Goal: Task Accomplishment & Management: Manage account settings

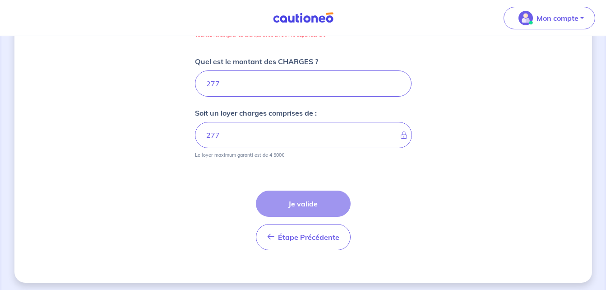
scroll to position [423, 0]
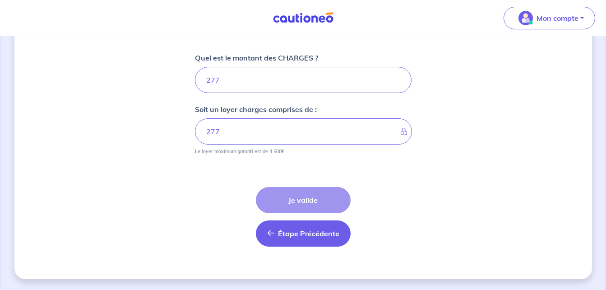
click at [328, 230] on span "Étape Précédente" at bounding box center [308, 233] width 61 height 9
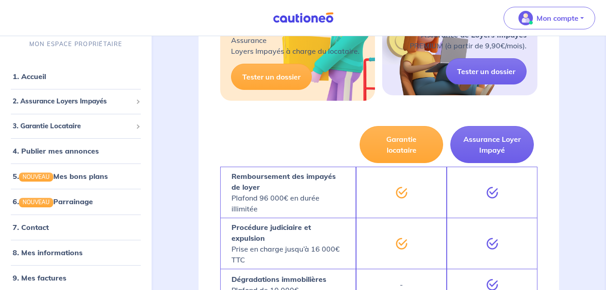
scroll to position [266, 0]
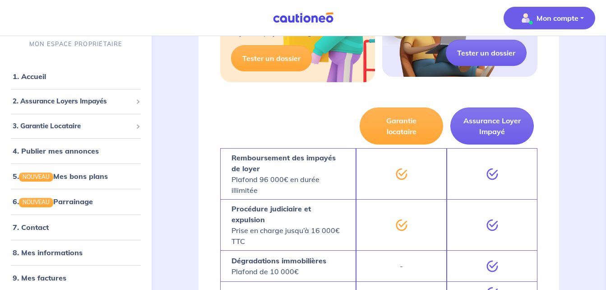
click at [560, 23] on p "Mon compte" at bounding box center [558, 18] width 42 height 11
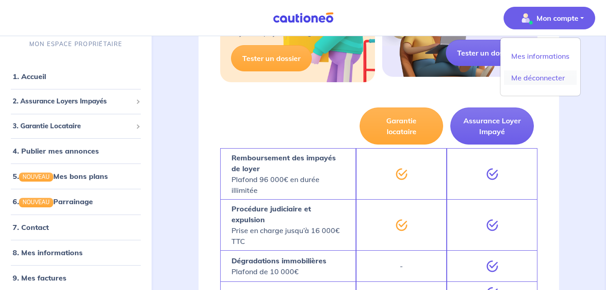
click at [548, 77] on link "Me déconnecter" at bounding box center [540, 77] width 73 height 14
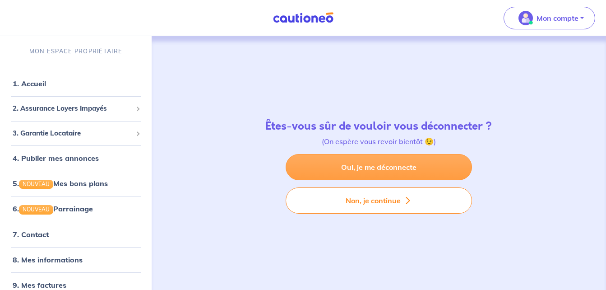
click at [379, 161] on link "Oui, je me déconnecte" at bounding box center [379, 167] width 186 height 26
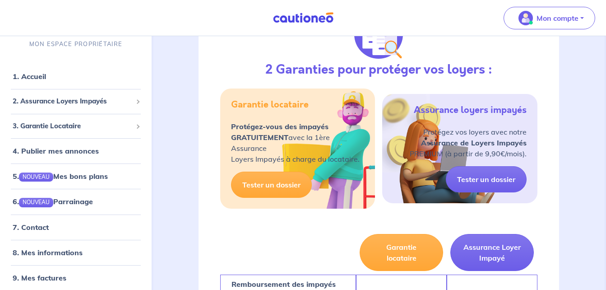
scroll to position [138, 0]
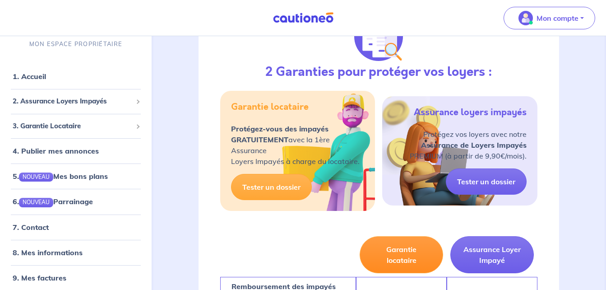
click at [377, 251] on button "Garantie locataire" at bounding box center [401, 254] width 83 height 37
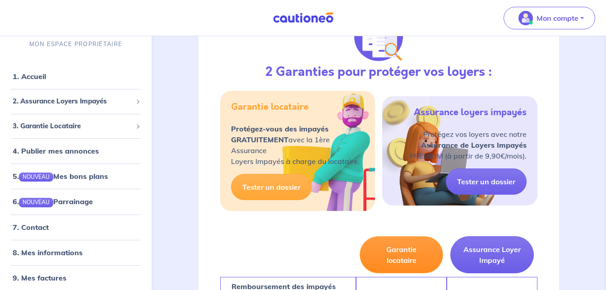
click at [377, 251] on button "Garantie locataire" at bounding box center [401, 254] width 83 height 37
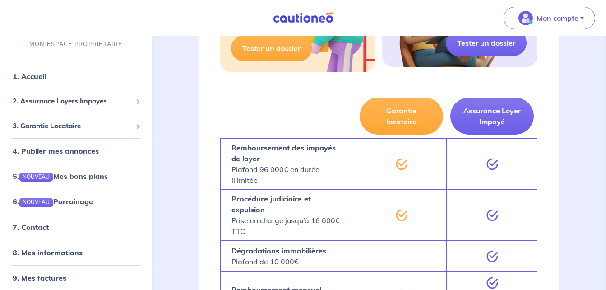
scroll to position [289, 0]
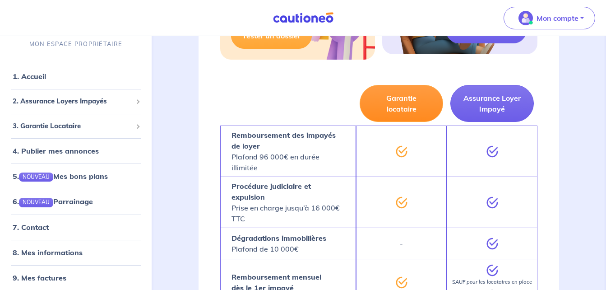
click at [398, 97] on button "Garantie locataire" at bounding box center [401, 103] width 83 height 37
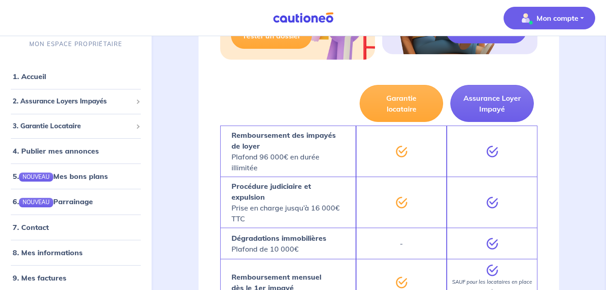
click at [553, 17] on p "Mon compte" at bounding box center [558, 18] width 42 height 11
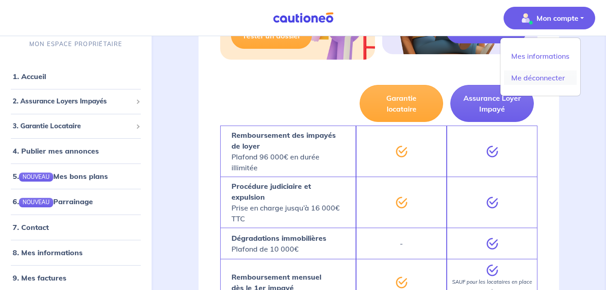
click at [540, 78] on link "Me déconnecter" at bounding box center [540, 77] width 73 height 14
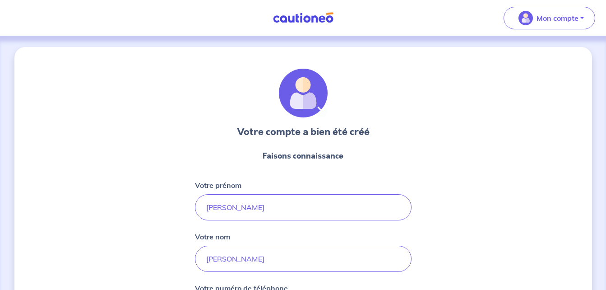
select select "SN"
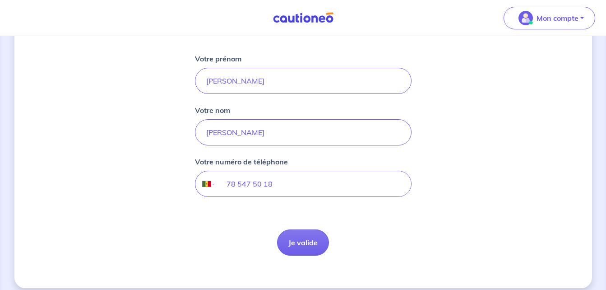
scroll to position [135, 0]
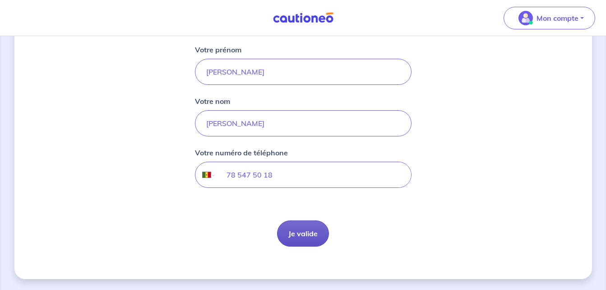
click at [298, 241] on button "Je valide" at bounding box center [303, 233] width 52 height 26
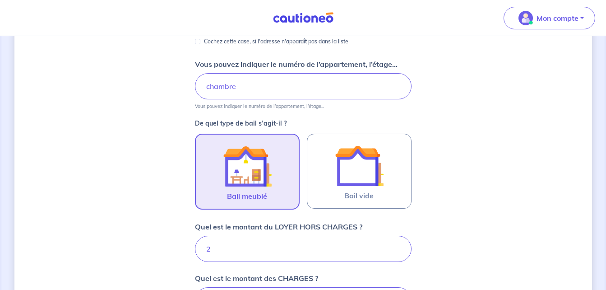
scroll to position [192, 0]
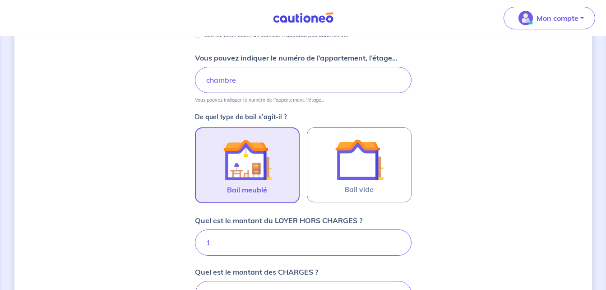
type input "15"
type input "278"
type input "157"
type input "434"
type input "15"
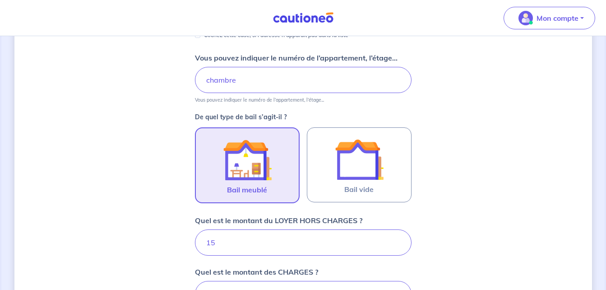
type input "292"
type input "153"
type input "430"
type input "153.7"
type input "430.7"
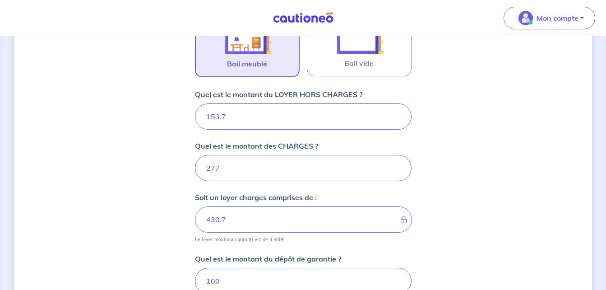
scroll to position [319, 0]
type input "153.7"
click at [268, 173] on input "277" at bounding box center [303, 167] width 217 height 26
type input "27"
type input "180.7"
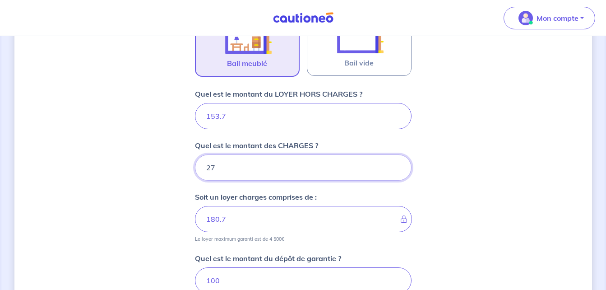
type input "2"
type input "153.7"
type input "1"
type input "154.7"
type input "13"
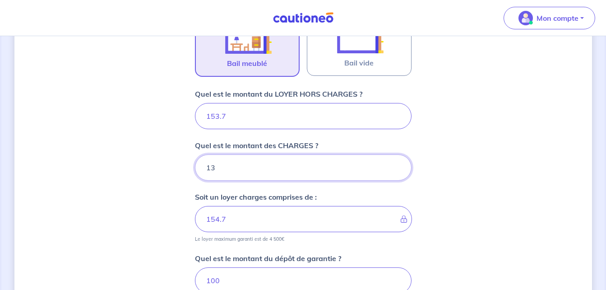
type input "166.7"
type input "1"
type input "154.7"
type input "153"
type input "306.7"
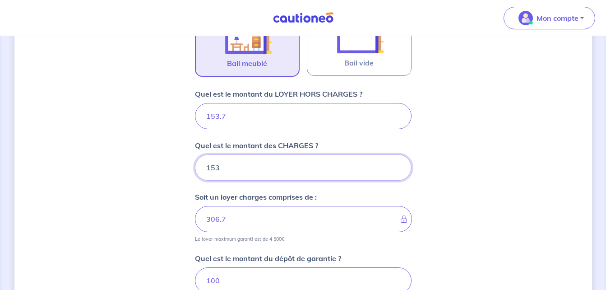
type input "153.7"
type input "307.4"
type input "153.7"
click at [527, 201] on div "Dites-nous en plus sur votre bien Où se situe votre bien en location ? Rue d'Am…" at bounding box center [303, 197] width 578 height 939
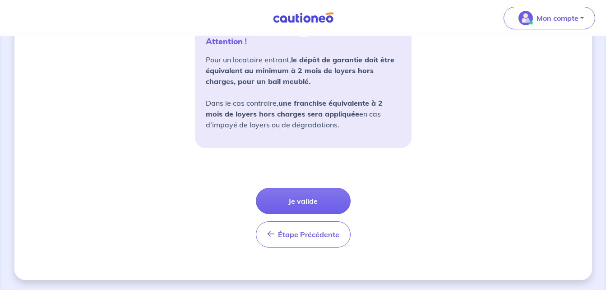
scroll to position [707, 0]
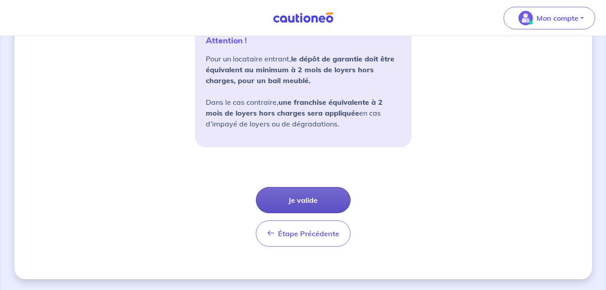
click at [331, 193] on button "Je valide" at bounding box center [303, 200] width 95 height 26
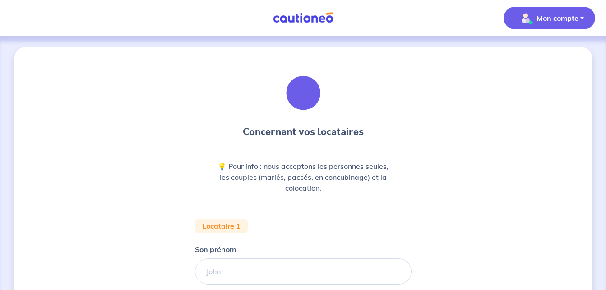
click at [559, 17] on p "Mon compte" at bounding box center [558, 18] width 42 height 11
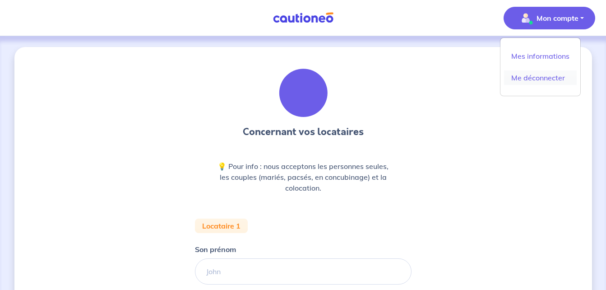
click at [543, 77] on link "Me déconnecter" at bounding box center [540, 77] width 73 height 14
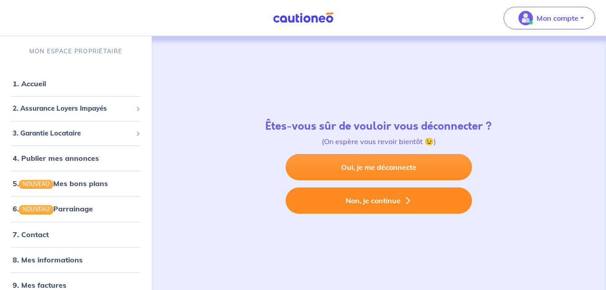
click at [313, 203] on button "Non, je continue" at bounding box center [379, 200] width 186 height 26
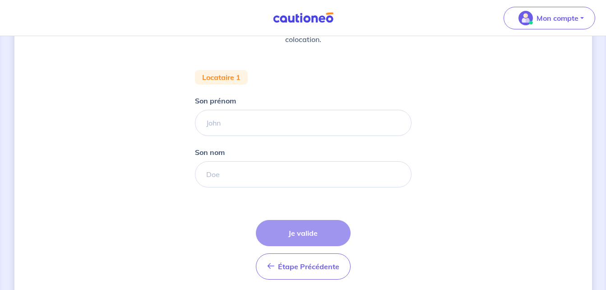
scroll to position [162, 0]
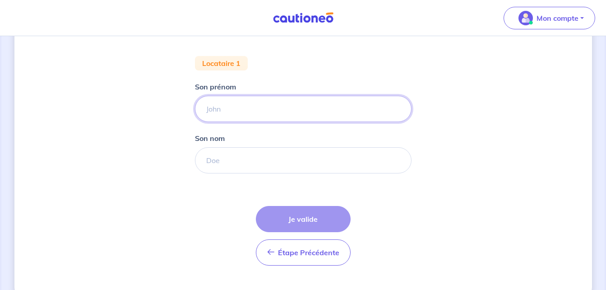
click at [241, 110] on input "Son prénom" at bounding box center [303, 109] width 217 height 26
type input "a"
type input "AISSATOU YANKHOBA"
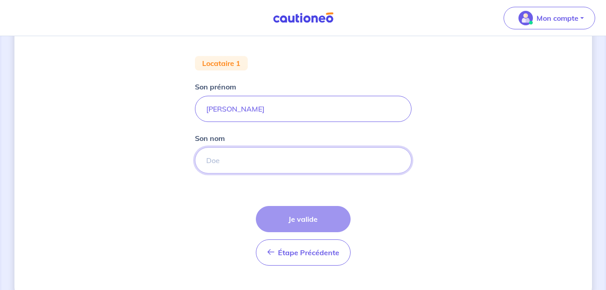
click at [245, 154] on input "Son nom" at bounding box center [303, 160] width 217 height 26
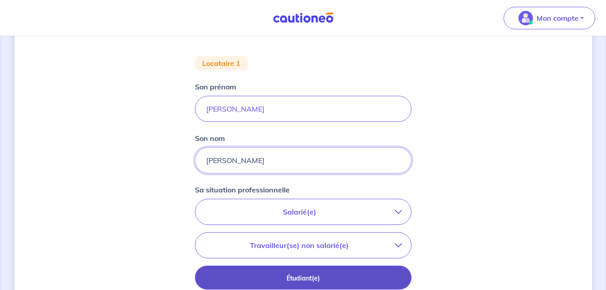
type input "NDIAYE"
click at [263, 270] on button "Étudiant(e)" at bounding box center [303, 277] width 217 height 24
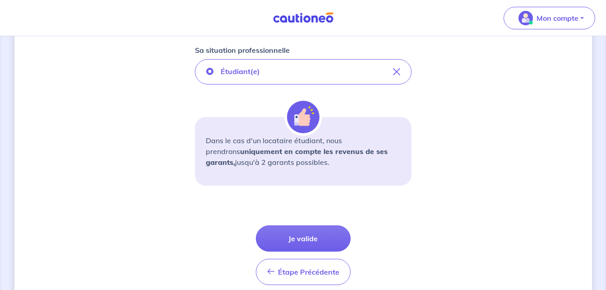
scroll to position [325, 0]
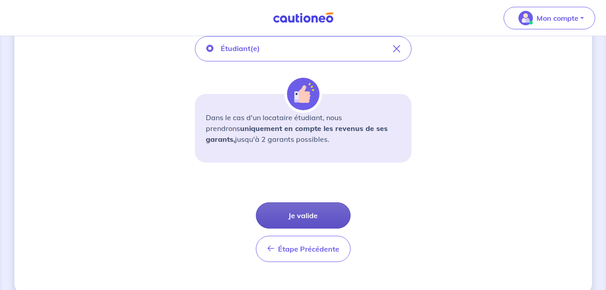
click at [320, 213] on button "Je valide" at bounding box center [303, 215] width 95 height 26
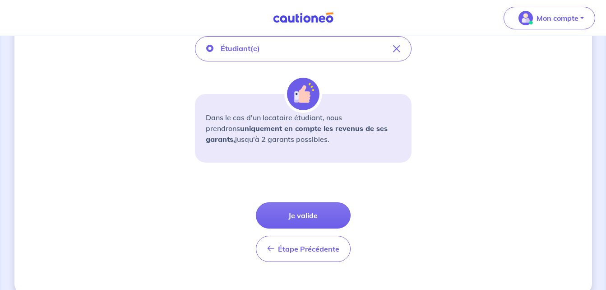
click at [320, 213] on div "Étape Précédente Précédent Je valide Je valide" at bounding box center [303, 232] width 95 height 60
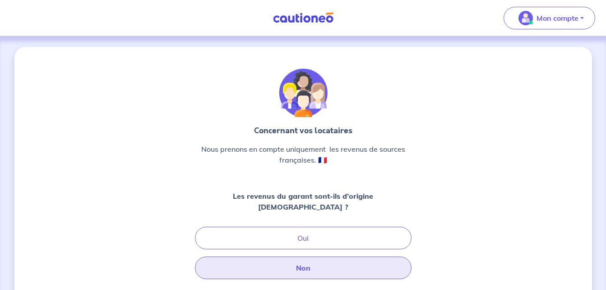
click at [240, 256] on button "Non" at bounding box center [303, 267] width 217 height 23
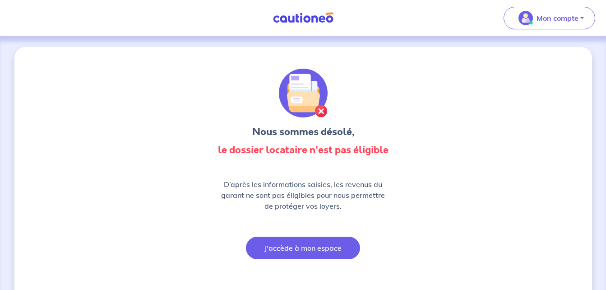
click at [291, 255] on button "J'accède à mon espace" at bounding box center [303, 247] width 114 height 23
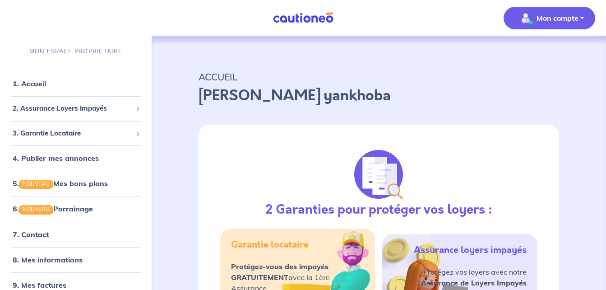
click at [538, 13] on p "Mon compte" at bounding box center [558, 18] width 42 height 11
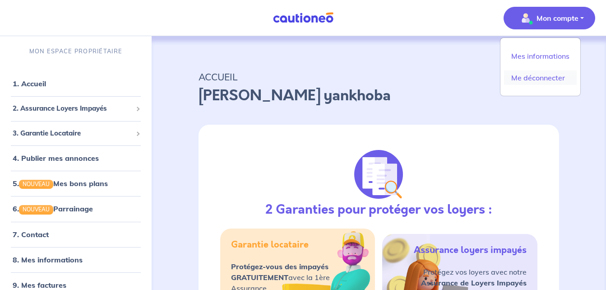
click at [537, 75] on link "Me déconnecter" at bounding box center [540, 77] width 73 height 14
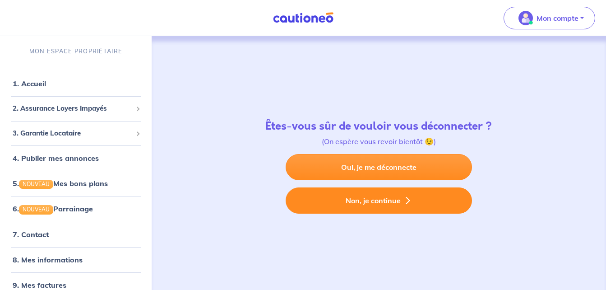
click at [380, 197] on button "Non, je continue" at bounding box center [379, 200] width 186 height 26
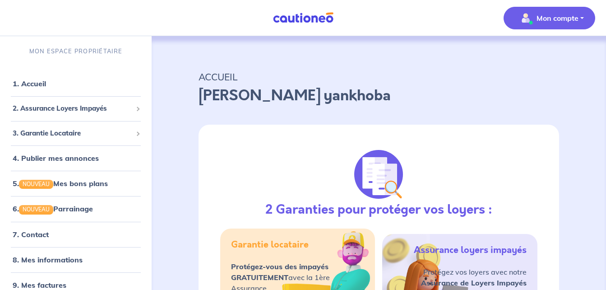
click at [542, 24] on span "Mon compte" at bounding box center [547, 18] width 64 height 14
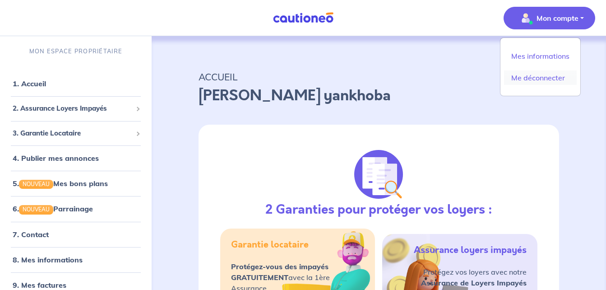
click at [534, 75] on link "Me déconnecter" at bounding box center [540, 77] width 73 height 14
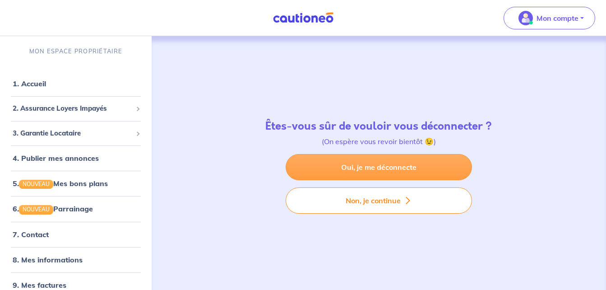
click at [411, 171] on link "Oui, je me déconnecte" at bounding box center [379, 167] width 186 height 26
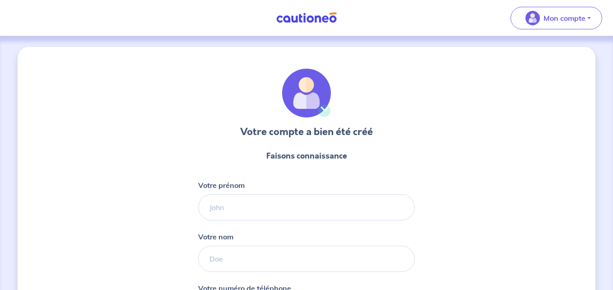
select select "FR"
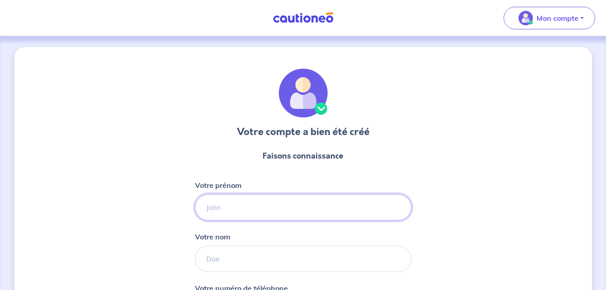
click at [259, 212] on input "Votre prénom" at bounding box center [303, 207] width 217 height 26
type input "n"
type input "NDEYE"
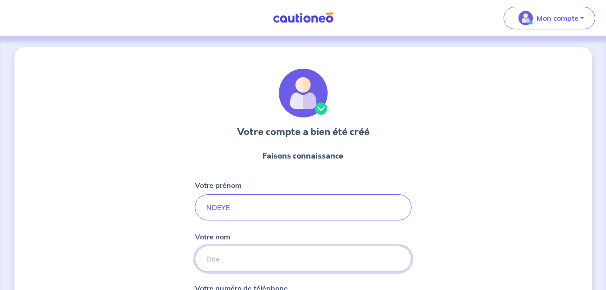
click at [254, 257] on input "Votre nom" at bounding box center [303, 258] width 217 height 26
type input "SARR"
click at [513, 199] on div "Votre compte a bien été créé Faisons connaissance Votre prénom NDEYE Votre nom …" at bounding box center [303, 230] width 578 height 367
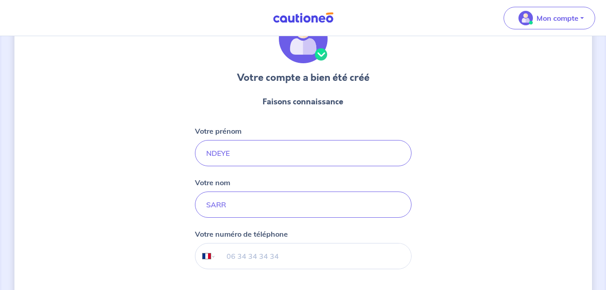
scroll to position [72, 0]
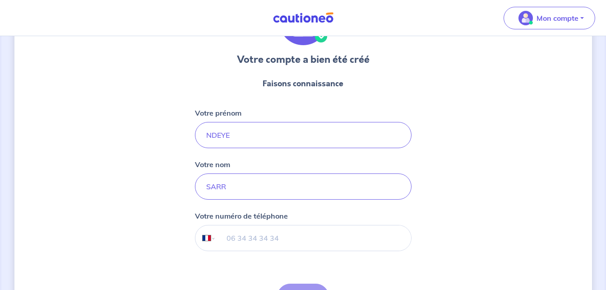
click at [303, 239] on input "tel" at bounding box center [313, 237] width 195 height 25
type input "[PHONE_NUMBER]"
select select "SN"
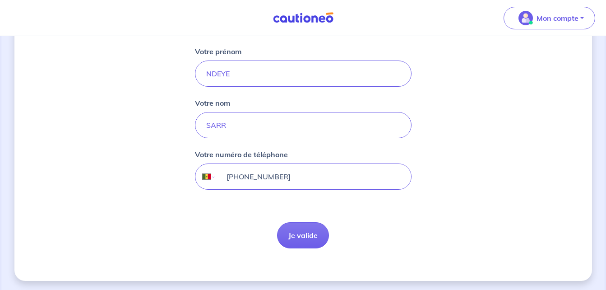
scroll to position [135, 0]
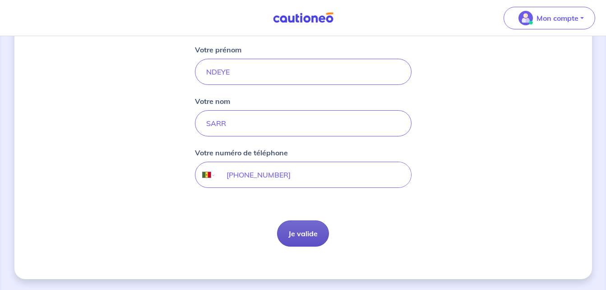
click at [316, 230] on button "Je valide" at bounding box center [303, 233] width 52 height 26
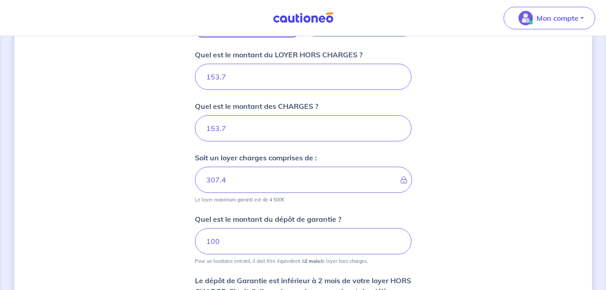
scroll to position [361, 0]
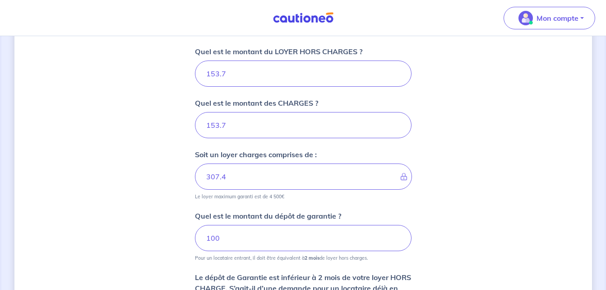
type input "153"
type input "306.7"
type input "1"
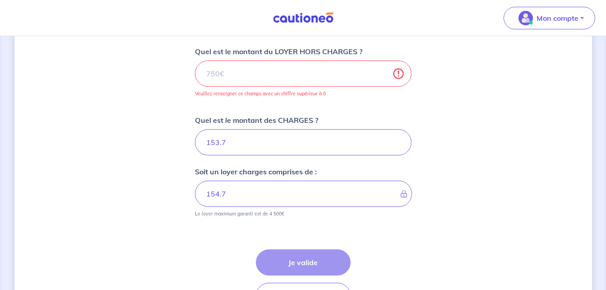
type input "153.7"
click at [235, 141] on input "153.7" at bounding box center [303, 142] width 217 height 26
type input "153"
type input "1"
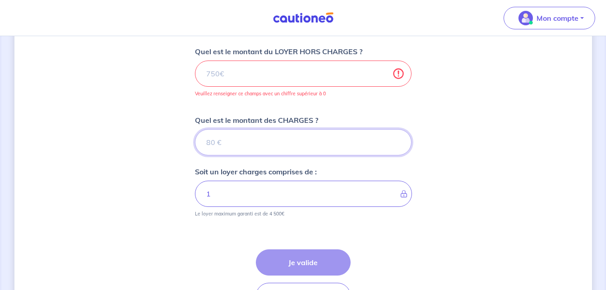
type input "0"
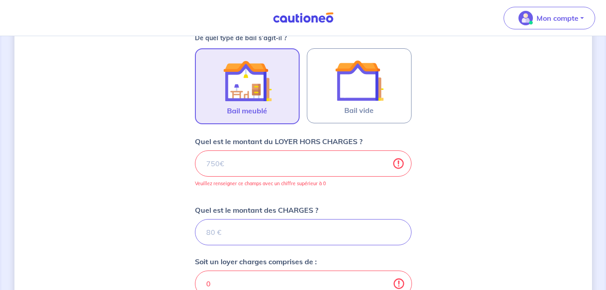
scroll to position [271, 0]
click at [238, 171] on input "Quel est le montant du LOYER HORS CHARGES ?" at bounding box center [303, 164] width 217 height 26
type input "3"
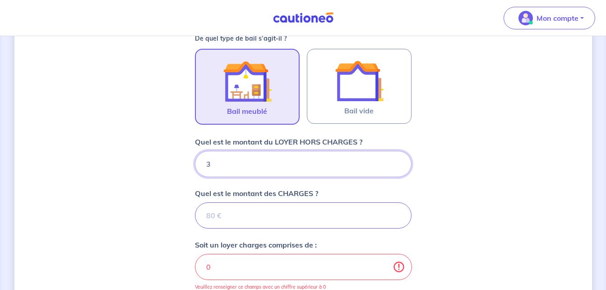
type input "3"
type input "398"
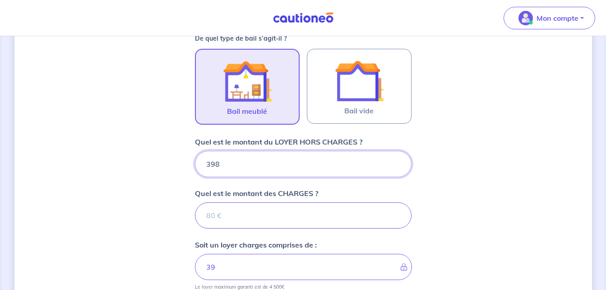
type input "398"
type input "398.65"
click at [234, 216] on input "Quel est le montant des CHARGES ?" at bounding box center [303, 215] width 217 height 26
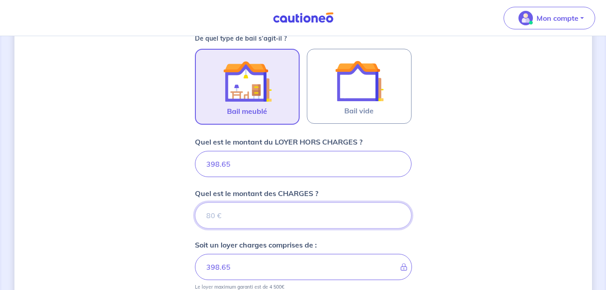
type input "3"
type input "401.65"
type input "39"
type input "437.65"
type input "398"
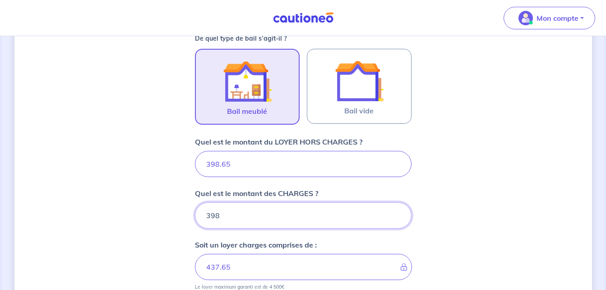
type input "796.65"
type input "398.65"
type input "797.3"
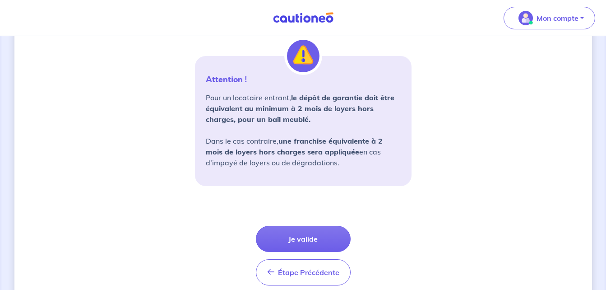
scroll to position [686, 0]
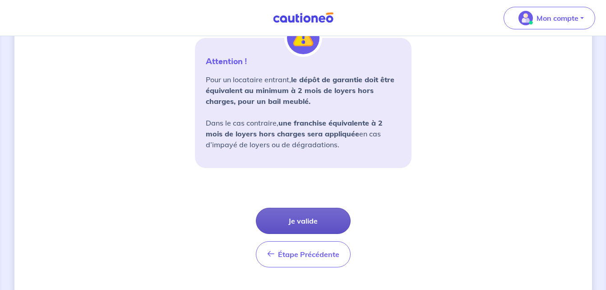
type input "398.65"
click at [268, 219] on button "Je valide" at bounding box center [303, 221] width 95 height 26
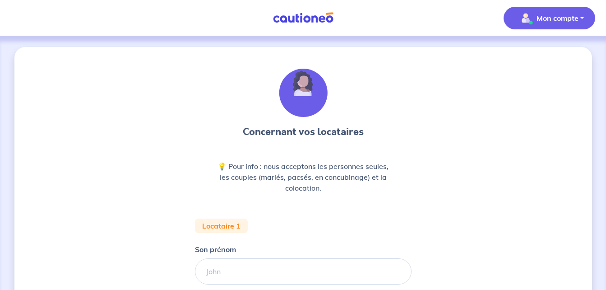
click at [548, 19] on p "Mon compte" at bounding box center [558, 18] width 42 height 11
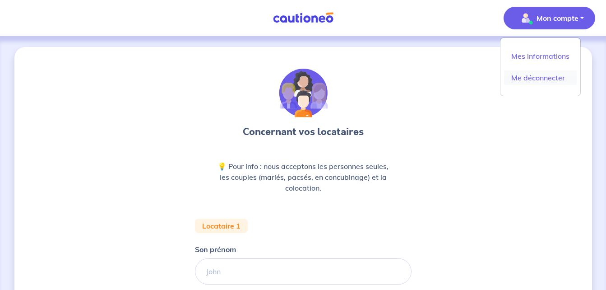
click at [531, 71] on link "Me déconnecter" at bounding box center [540, 77] width 73 height 14
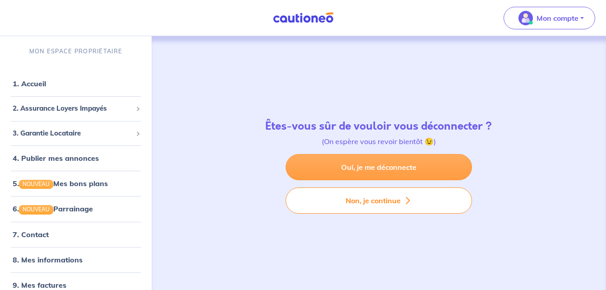
click at [403, 168] on link "Oui, je me déconnecte" at bounding box center [379, 167] width 186 height 26
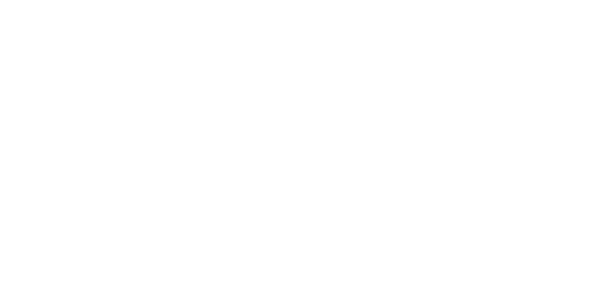
select select "SN"
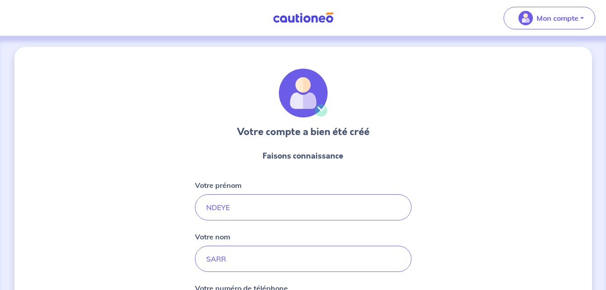
click at [480, 234] on div "Votre compte a bien été créé Faisons connaissance Votre prénom NDEYE Votre nom …" at bounding box center [303, 230] width 578 height 367
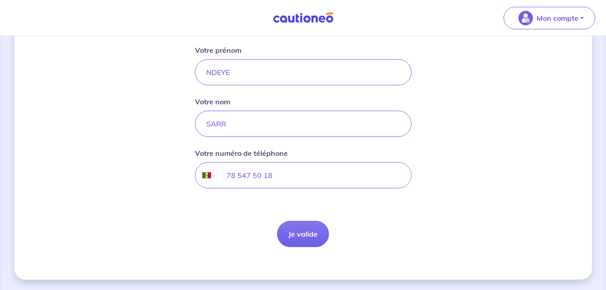
scroll to position [135, 0]
click at [294, 227] on button "Je valide" at bounding box center [303, 233] width 52 height 26
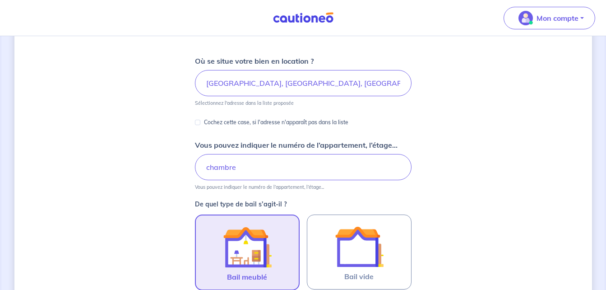
scroll to position [192, 0]
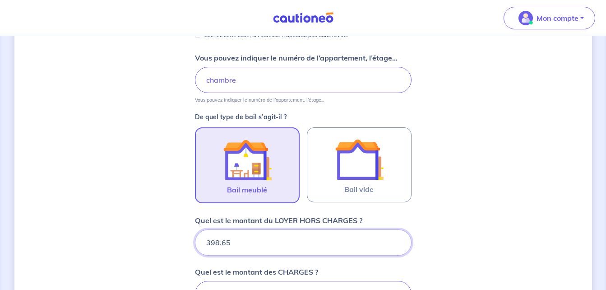
click at [278, 241] on input "398.65" at bounding box center [303, 242] width 217 height 26
type input "398.6"
type input "797.25"
type input "3"
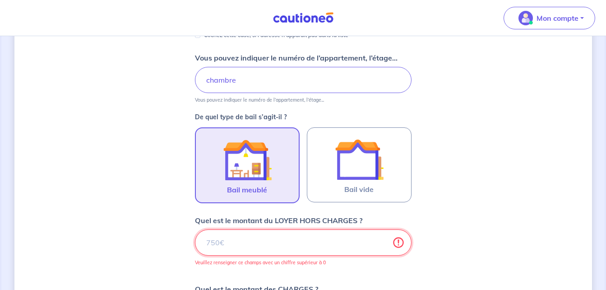
type input "398.65"
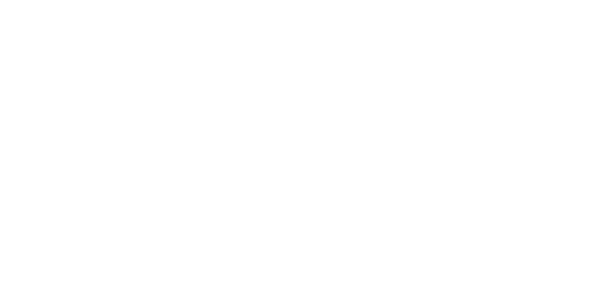
select select "SN"
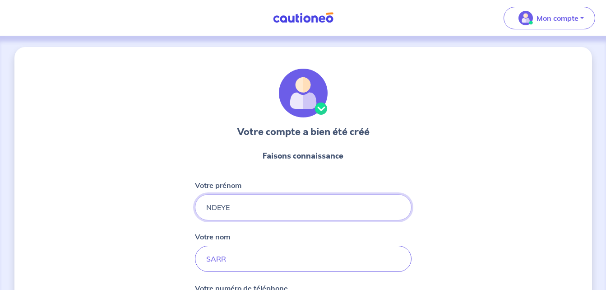
click at [296, 206] on input "NDEYE" at bounding box center [303, 207] width 217 height 26
type input "N"
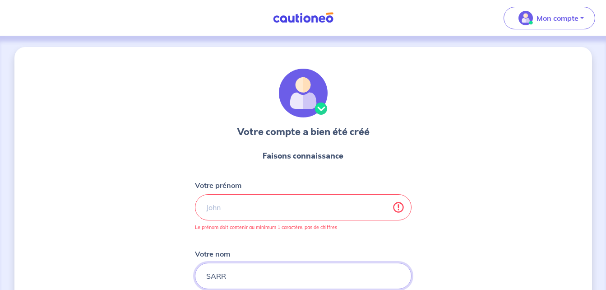
click at [235, 281] on input "SARR" at bounding box center [303, 276] width 217 height 26
type input "S"
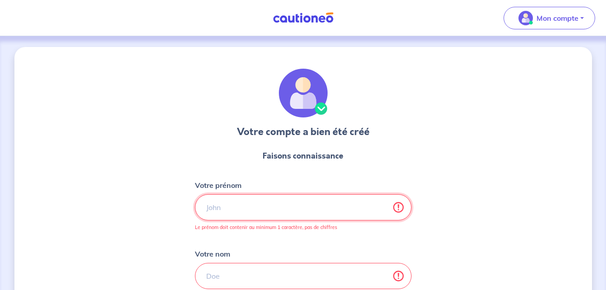
click at [223, 202] on input "Votre prénom" at bounding box center [303, 207] width 217 height 26
type input "MAMA AMI COLLE"
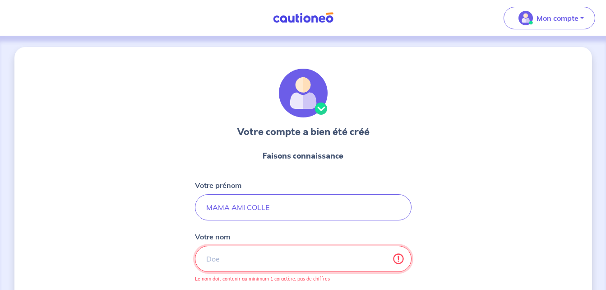
click at [209, 264] on input "Votre nom" at bounding box center [303, 258] width 217 height 26
type input "DIAGNE"
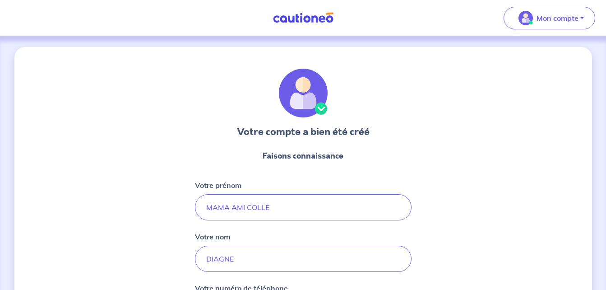
click at [79, 134] on div "Votre compte a bien été créé Faisons connaissance Votre prénom MAMA AMI COLLE V…" at bounding box center [303, 230] width 578 height 367
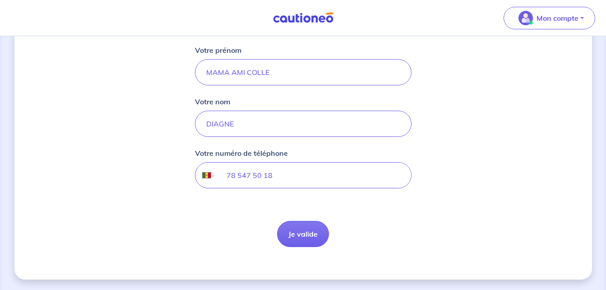
scroll to position [135, 0]
click at [303, 232] on button "Je valide" at bounding box center [303, 233] width 52 height 26
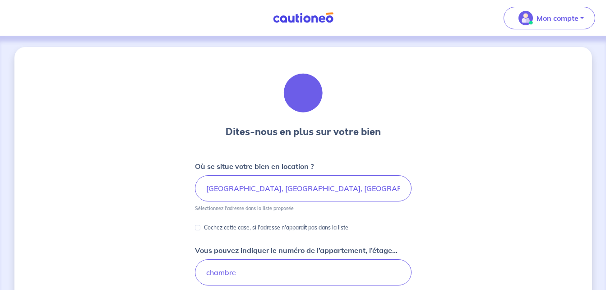
scroll to position [192, 0]
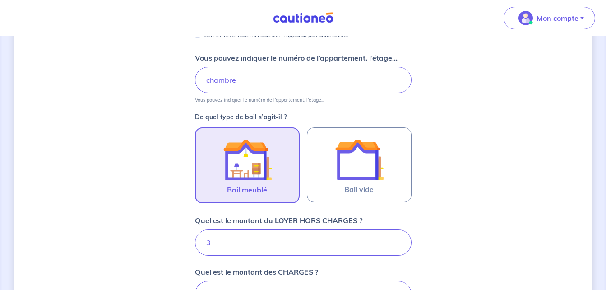
click at [234, 252] on input "3" at bounding box center [303, 242] width 217 height 26
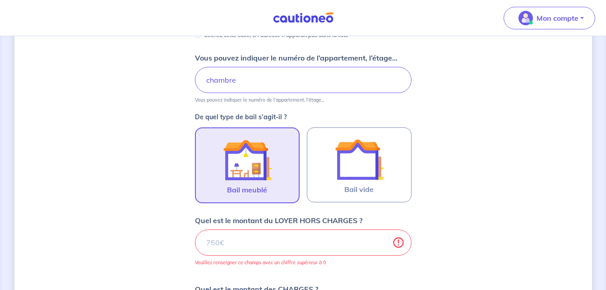
type input "2"
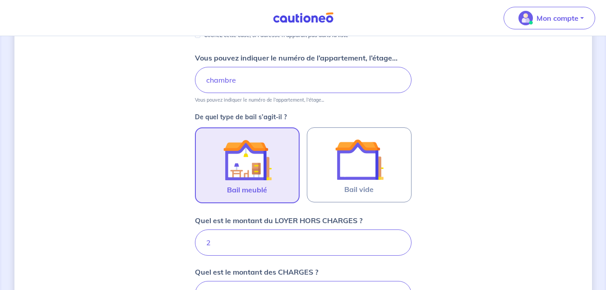
type input "400.65"
type input "277"
type input "675.65"
type input "277.54"
type input "676.19"
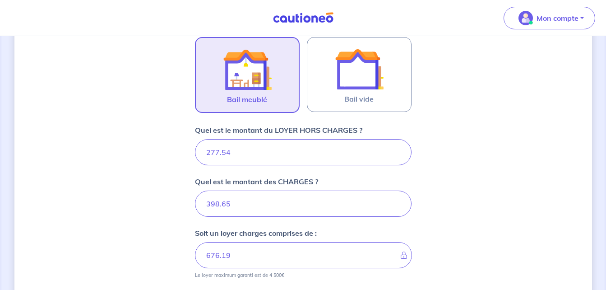
scroll to position [301, 0]
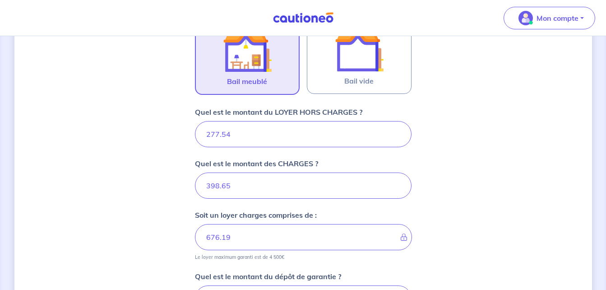
type input "277.54"
click at [249, 189] on input "398.65" at bounding box center [303, 185] width 217 height 26
type input "398.6"
type input "676.14"
type input "3"
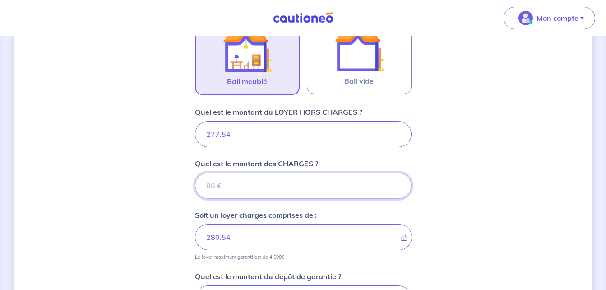
type input "277.54"
type input "2"
type input "279.54"
type input "277"
type input "554.54"
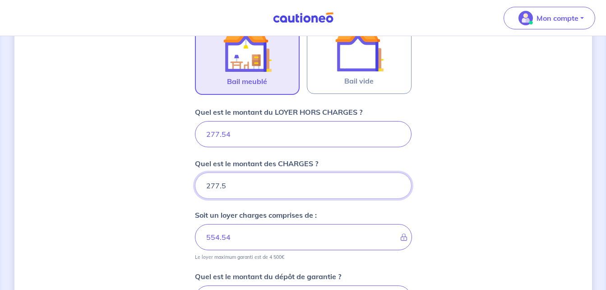
type input "277.54"
type input "555.08"
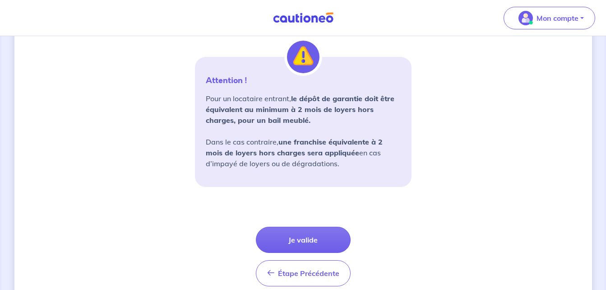
scroll to position [707, 0]
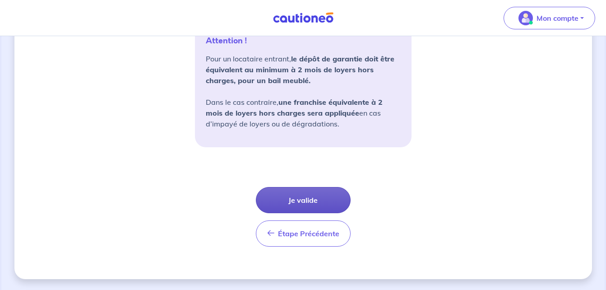
type input "277.54"
click at [308, 196] on button "Je valide" at bounding box center [303, 200] width 95 height 26
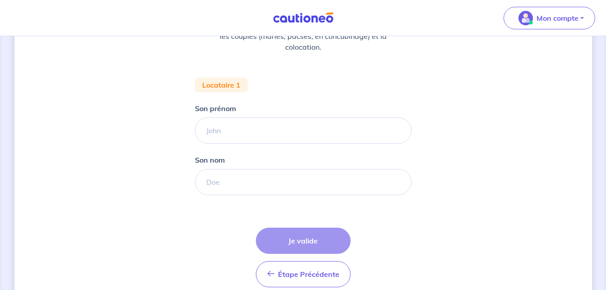
scroll to position [144, 0]
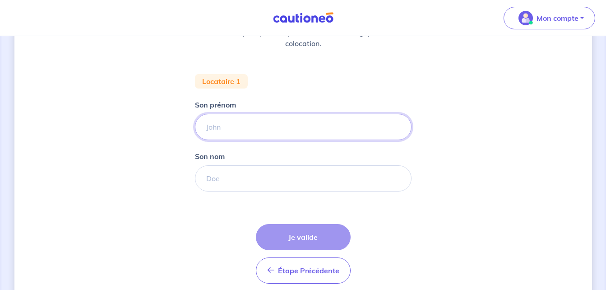
click at [219, 126] on input "Son prénom" at bounding box center [303, 127] width 217 height 26
type input "m"
type input "MAMA AMI COLLE"
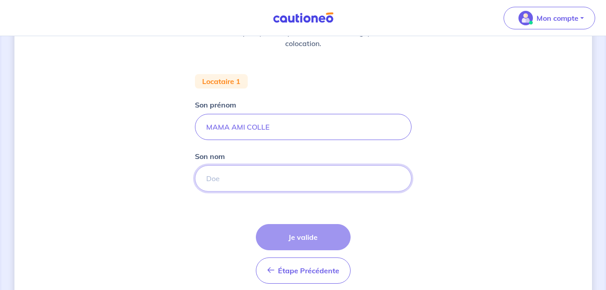
click at [213, 176] on input "Son nom" at bounding box center [303, 178] width 217 height 26
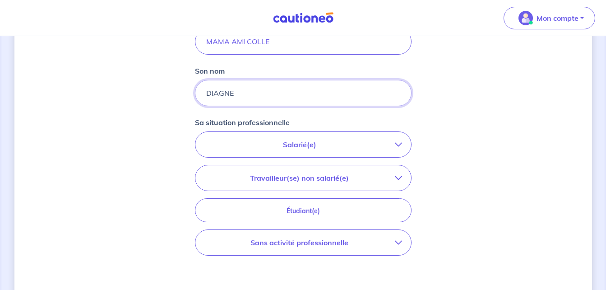
scroll to position [253, 0]
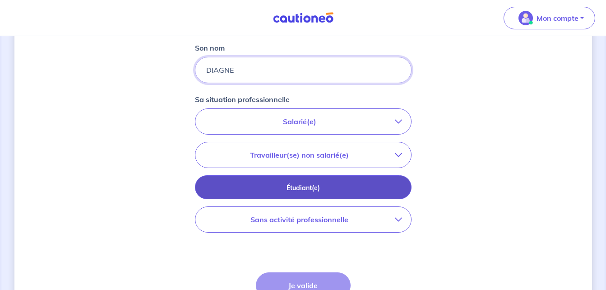
type input "DIAGNE"
click at [330, 189] on p "Étudiant(e)" at bounding box center [303, 188] width 194 height 10
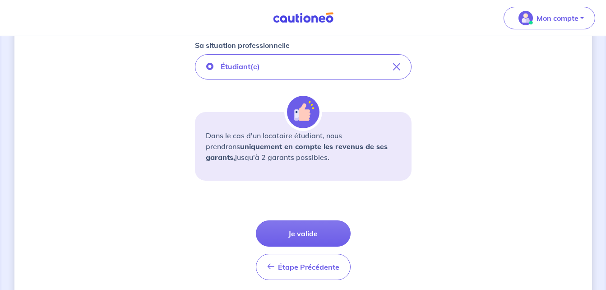
scroll to position [325, 0]
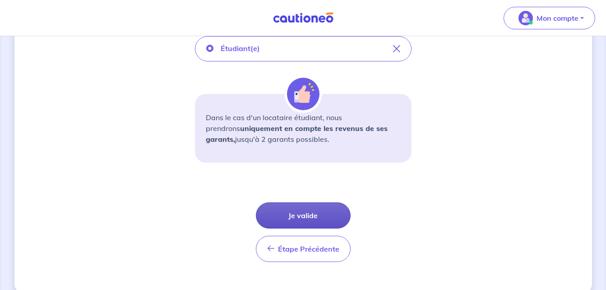
click at [309, 213] on button "Je valide" at bounding box center [303, 215] width 95 height 26
click at [309, 213] on div "Étape Précédente Précédent Je valide Je valide" at bounding box center [303, 232] width 95 height 60
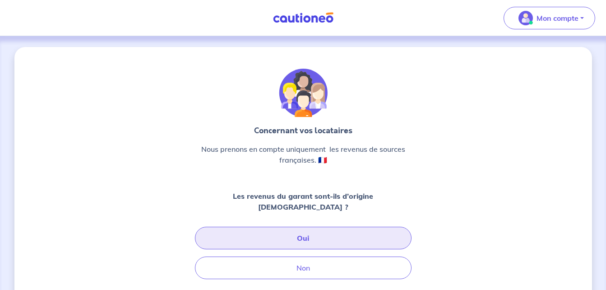
drag, startPoint x: 309, startPoint y: 213, endPoint x: 306, endPoint y: 227, distance: 14.2
click at [306, 227] on button "Oui" at bounding box center [303, 238] width 217 height 23
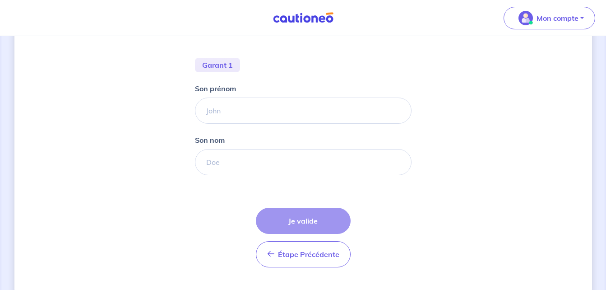
scroll to position [201, 0]
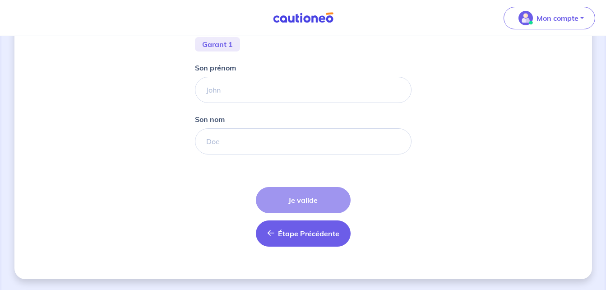
click at [311, 224] on button "Étape Précédente Précédent" at bounding box center [303, 233] width 95 height 26
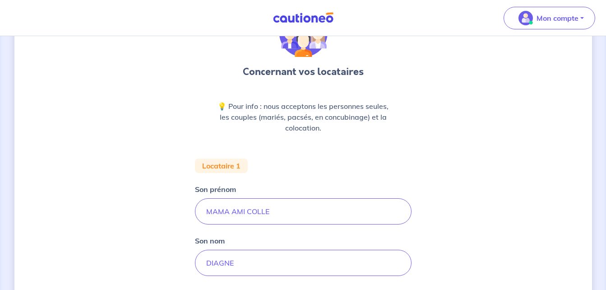
scroll to position [66, 0]
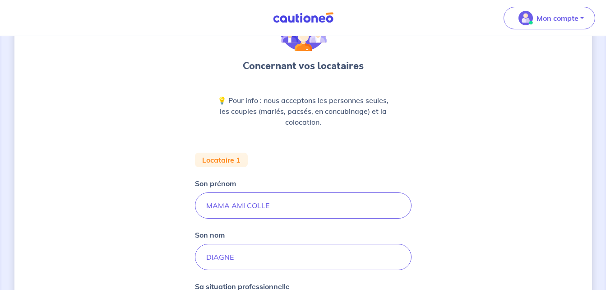
click at [605, 280] on div "Concernant vos locataires 💡 Pour info : nous acceptons les personnes seules, le…" at bounding box center [303, 267] width 606 height 594
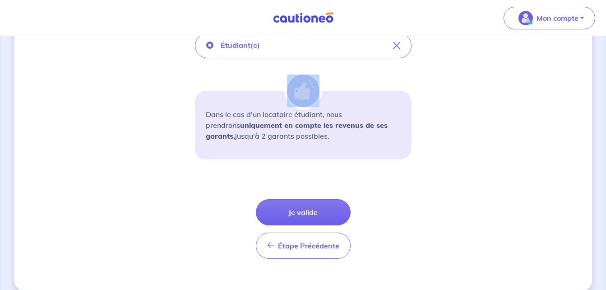
scroll to position [340, 0]
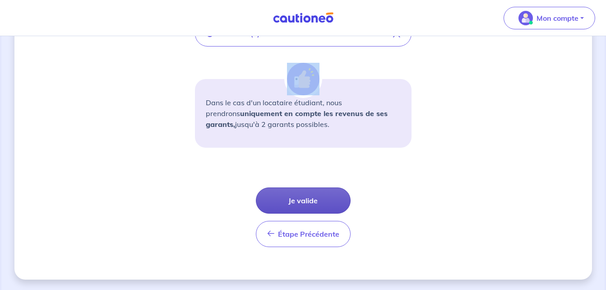
click at [296, 193] on button "Je valide" at bounding box center [303, 200] width 95 height 26
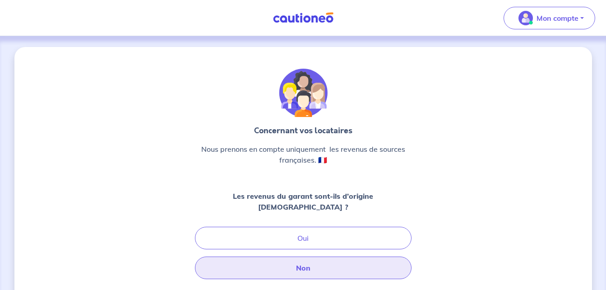
click at [244, 265] on button "Non" at bounding box center [303, 267] width 217 height 23
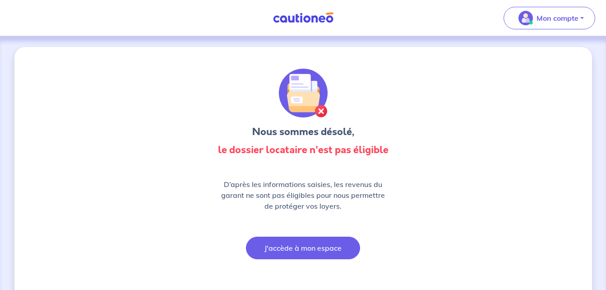
click at [275, 247] on button "J'accède à mon espace" at bounding box center [303, 247] width 114 height 23
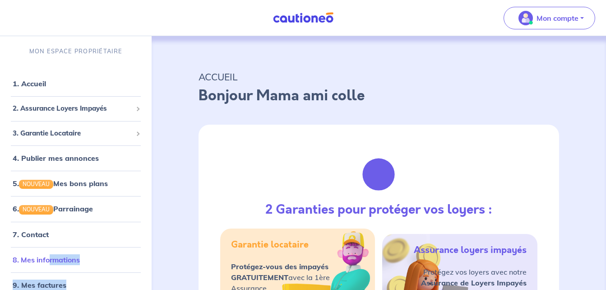
click at [49, 270] on ul "1. Accueil 2. Assurance Loyers Impayés Souscrire Suivre mes dossiers Mes contra…" at bounding box center [76, 184] width 152 height 226
drag, startPoint x: 49, startPoint y: 270, endPoint x: 97, endPoint y: 255, distance: 49.7
click at [80, 255] on link "8. Mes informations" at bounding box center [46, 259] width 67 height 9
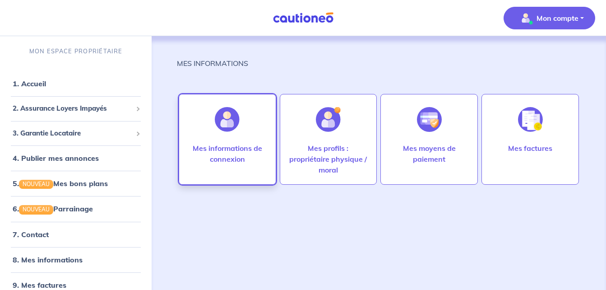
click at [241, 143] on p "Mes informations de connexion" at bounding box center [227, 154] width 79 height 22
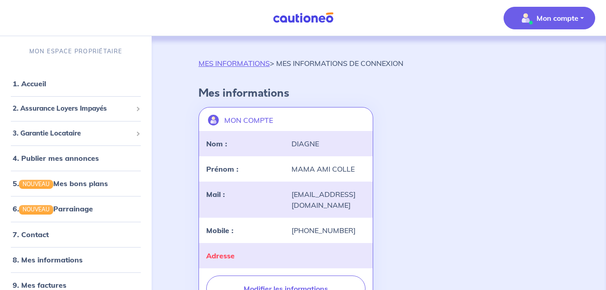
click at [242, 259] on div "Adresse" at bounding box center [243, 255] width 85 height 11
click at [245, 252] on div "Adresse" at bounding box center [243, 255] width 85 height 11
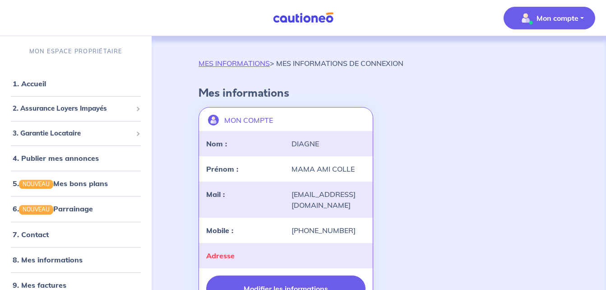
click at [252, 283] on button "Modifier les informations" at bounding box center [286, 288] width 160 height 26
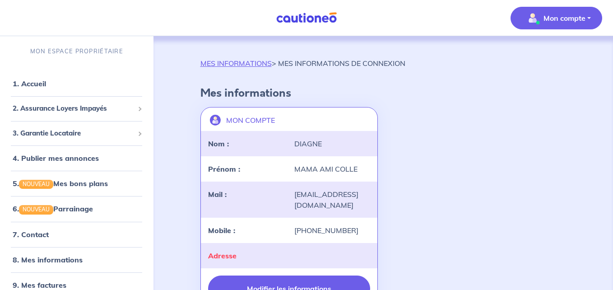
select select "SN"
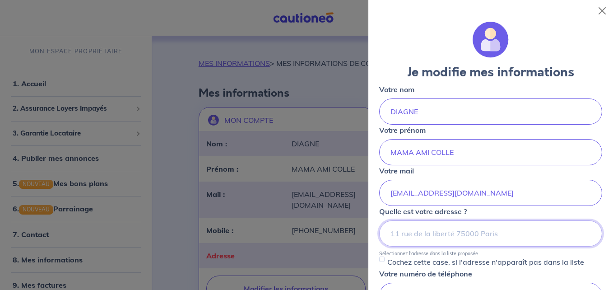
click at [426, 238] on input at bounding box center [490, 233] width 223 height 26
click at [396, 227] on input at bounding box center [490, 233] width 223 height 26
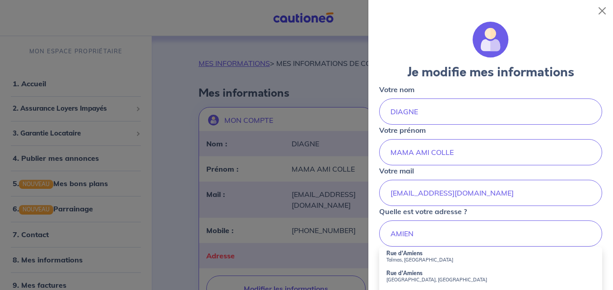
click at [407, 258] on small "Talmas, [GEOGRAPHIC_DATA]" at bounding box center [490, 259] width 208 height 6
type input "[GEOGRAPHIC_DATA], [GEOGRAPHIC_DATA]"
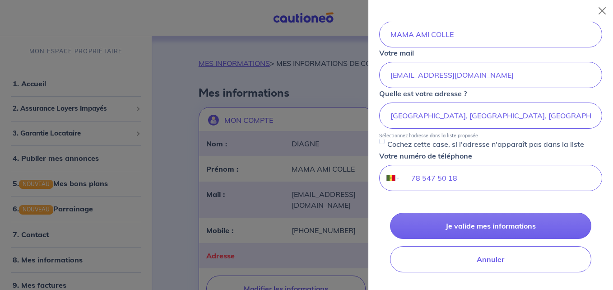
scroll to position [126, 0]
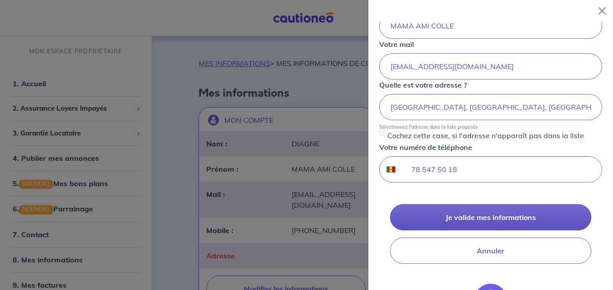
click at [458, 212] on button "Je valide mes informations" at bounding box center [490, 217] width 201 height 26
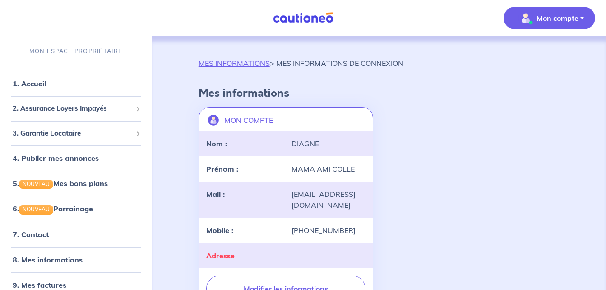
scroll to position [12, 0]
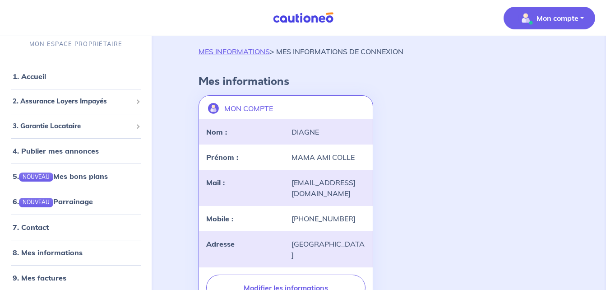
click at [537, 21] on p "Mon compte" at bounding box center [558, 18] width 42 height 11
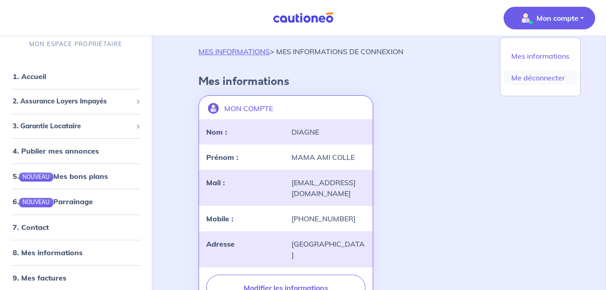
click at [518, 79] on link "Me déconnecter" at bounding box center [540, 77] width 73 height 14
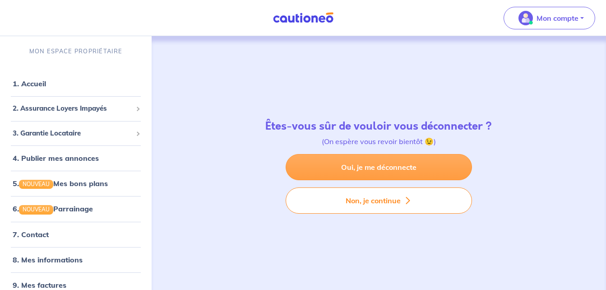
click at [426, 162] on link "Oui, je me déconnecte" at bounding box center [379, 167] width 186 height 26
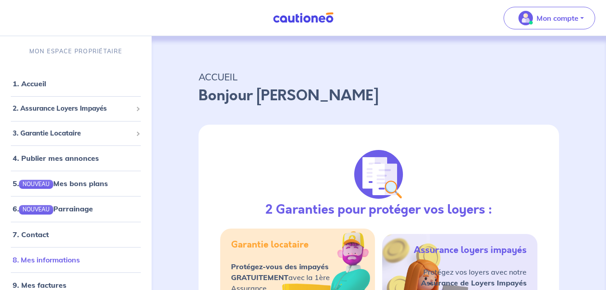
click at [71, 264] on link "8. Mes informations" at bounding box center [46, 259] width 67 height 9
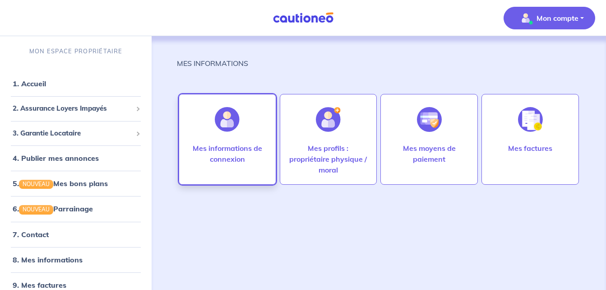
click at [234, 134] on div at bounding box center [227, 119] width 39 height 46
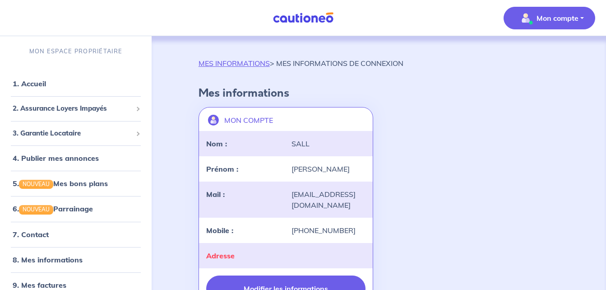
click at [249, 281] on button "Modifier les informations" at bounding box center [286, 288] width 160 height 26
select select "SN"
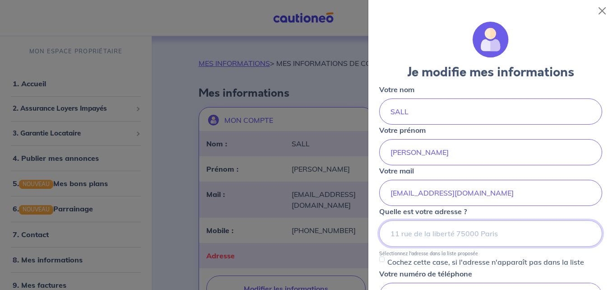
click at [403, 236] on input at bounding box center [490, 233] width 223 height 26
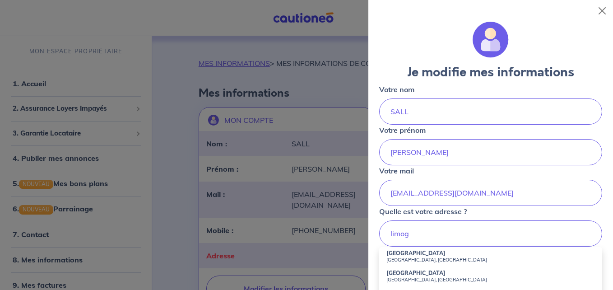
click at [403, 276] on small "Saint-Romain, France" at bounding box center [490, 279] width 208 height 6
type input "Limoges, Saint-Romain, France"
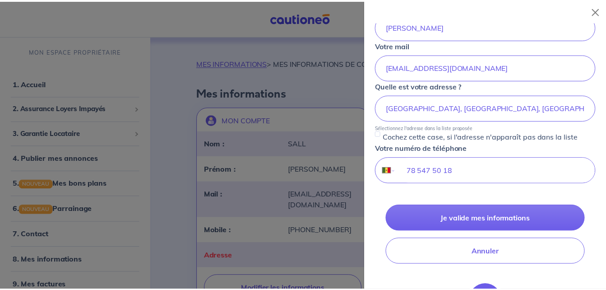
scroll to position [126, 0]
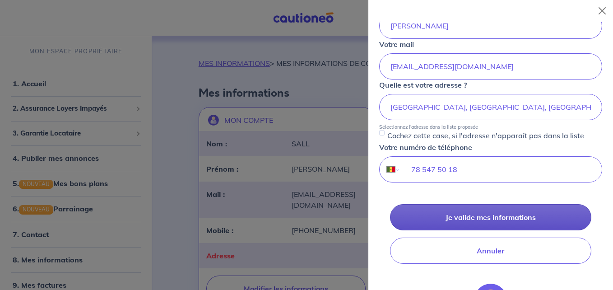
click at [469, 222] on button "Je valide mes informations" at bounding box center [490, 217] width 201 height 26
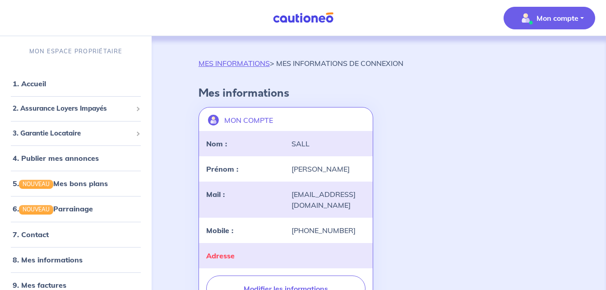
scroll to position [12, 0]
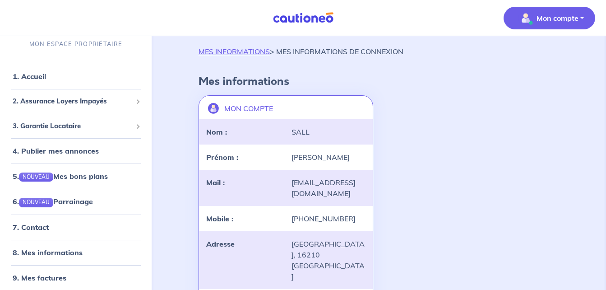
click at [553, 17] on p "Mon compte" at bounding box center [558, 18] width 42 height 11
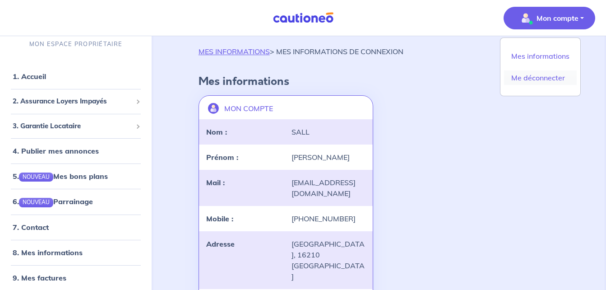
click at [539, 79] on link "Me déconnecter" at bounding box center [540, 77] width 73 height 14
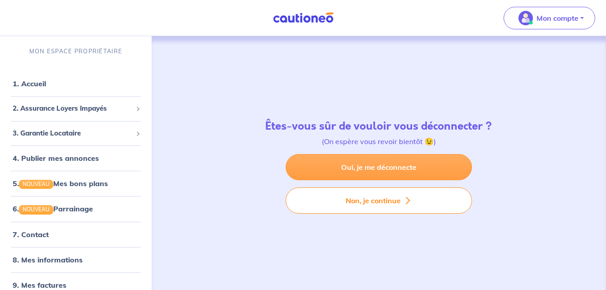
click at [408, 159] on link "Oui, je me déconnecte" at bounding box center [379, 167] width 186 height 26
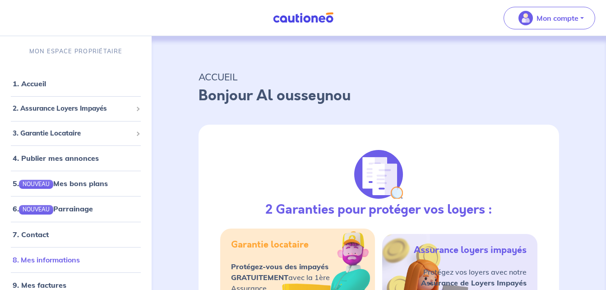
click at [74, 262] on link "8. Mes informations" at bounding box center [46, 259] width 67 height 9
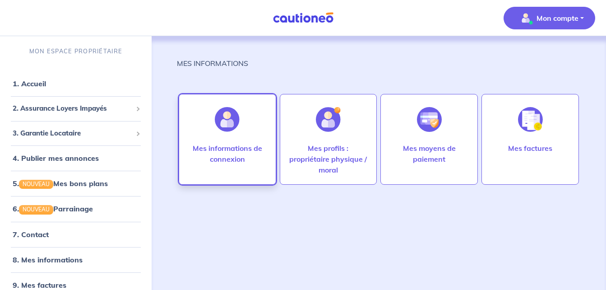
click at [233, 151] on p "Mes informations de connexion" at bounding box center [227, 154] width 79 height 22
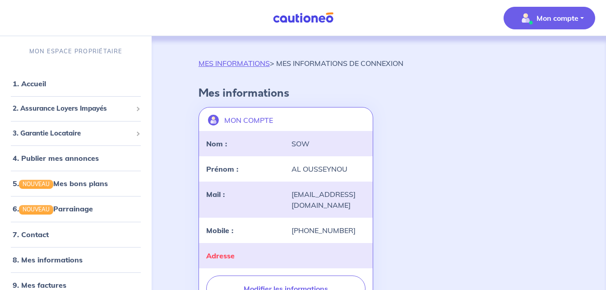
click at [242, 256] on div "Adresse" at bounding box center [243, 255] width 85 height 11
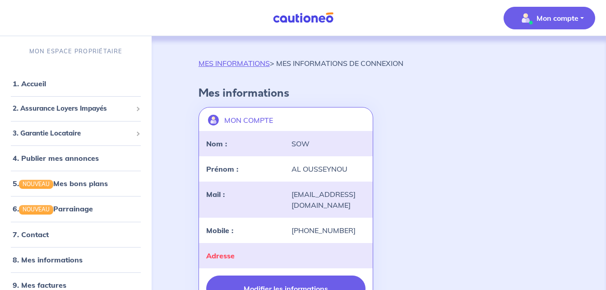
click at [252, 282] on button "Modifier les informations" at bounding box center [286, 288] width 160 height 26
select select "SN"
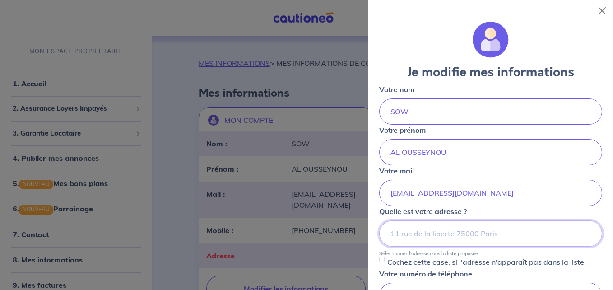
click at [419, 233] on input at bounding box center [490, 233] width 223 height 26
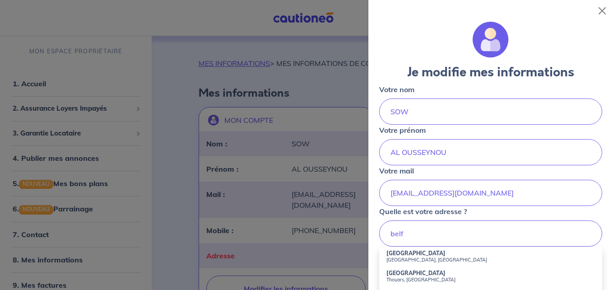
click at [406, 254] on strong "[GEOGRAPHIC_DATA]" at bounding box center [415, 253] width 59 height 7
type input "[GEOGRAPHIC_DATA], [GEOGRAPHIC_DATA], [GEOGRAPHIC_DATA]"
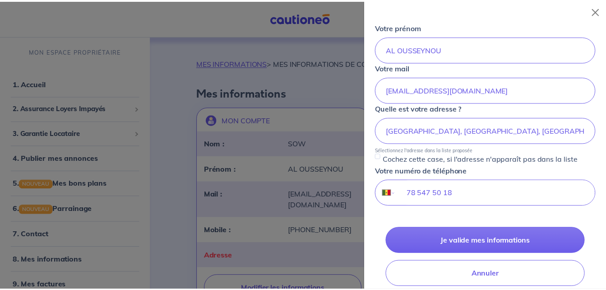
scroll to position [108, 0]
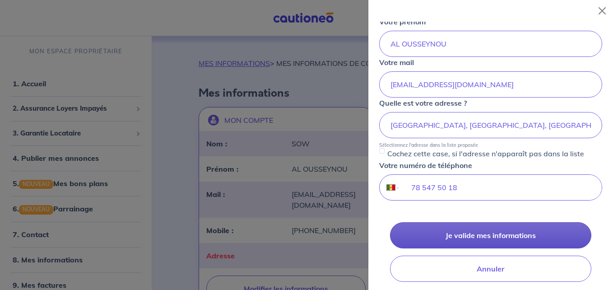
click at [469, 230] on button "Je valide mes informations" at bounding box center [490, 235] width 201 height 26
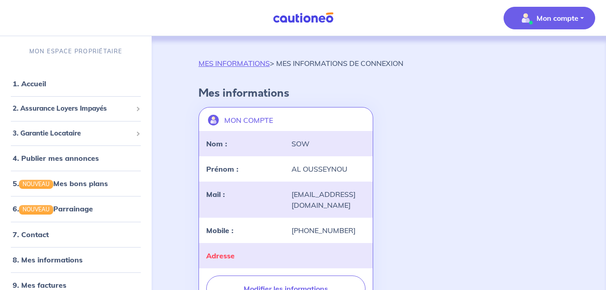
scroll to position [12, 0]
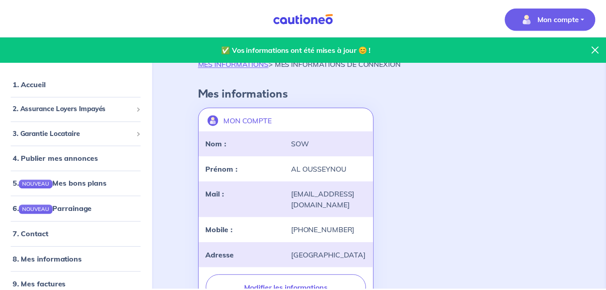
scroll to position [12, 0]
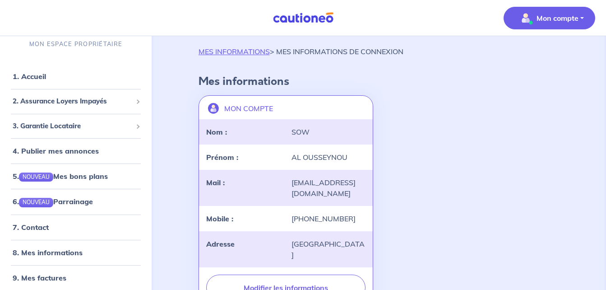
click at [547, 19] on p "Mon compte" at bounding box center [558, 18] width 42 height 11
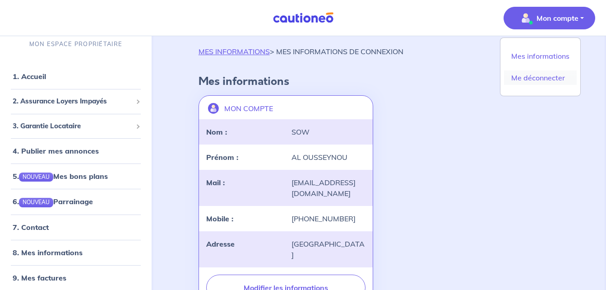
click at [510, 70] on link "Me déconnecter" at bounding box center [540, 77] width 73 height 14
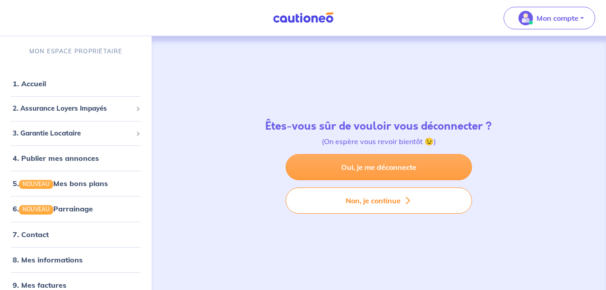
click at [357, 168] on link "Oui, je me déconnecte" at bounding box center [379, 167] width 186 height 26
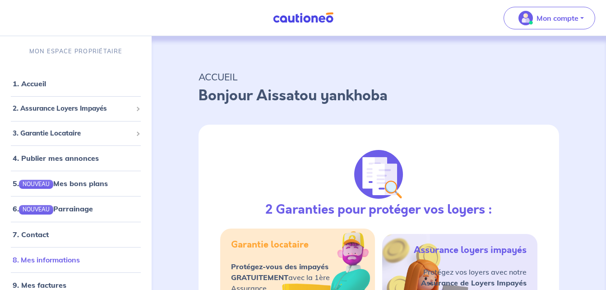
click at [80, 259] on link "8. Mes informations" at bounding box center [46, 259] width 67 height 9
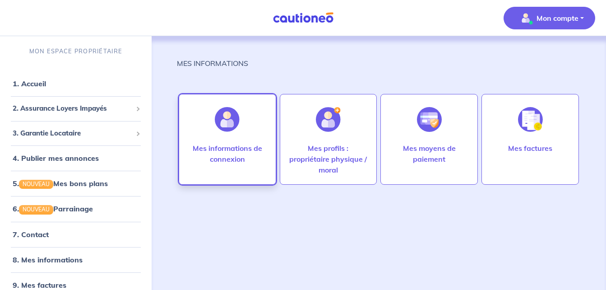
click at [230, 159] on p "Mes informations de connexion" at bounding box center [227, 154] width 79 height 22
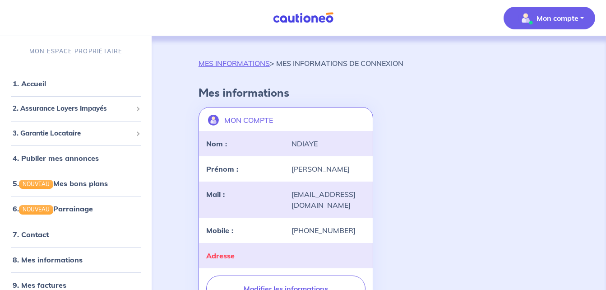
click at [257, 268] on div "Adresse" at bounding box center [286, 255] width 174 height 25
click at [468, 232] on div "MON COMPTE landlord-id BAh7CEkiCGdpZAY6BkVUSSJWZ2lkOi8vY2F1dGlvbmVvLWNvcmUvVXNl…" at bounding box center [378, 207] width 371 height 209
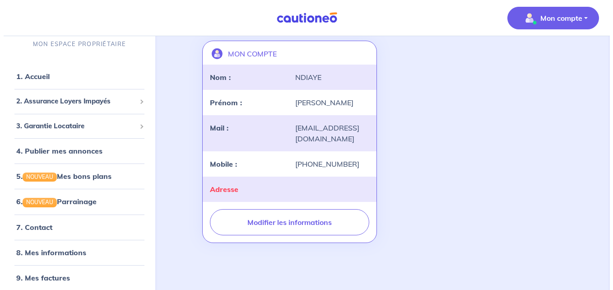
scroll to position [77, 0]
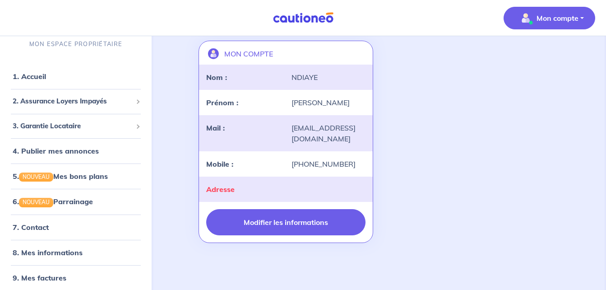
click at [337, 214] on button "Modifier les informations" at bounding box center [286, 222] width 160 height 26
select select "SN"
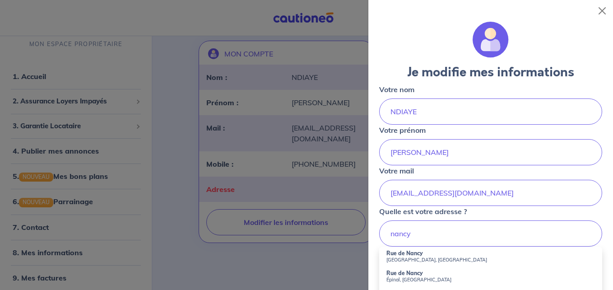
click at [418, 257] on small "Versailles, France" at bounding box center [490, 259] width 208 height 6
type input "Rue de Nancy, Versailles, France"
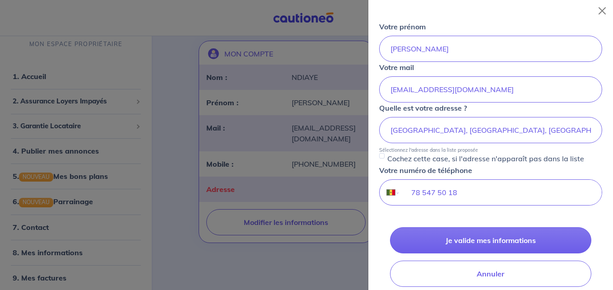
scroll to position [108, 0]
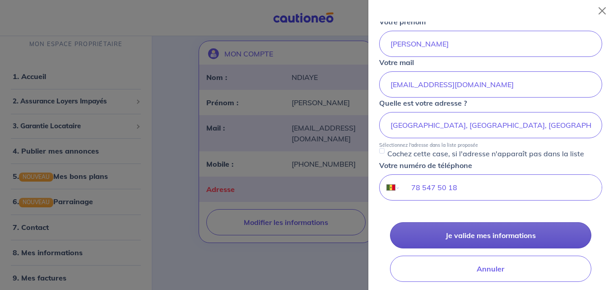
click at [493, 226] on button "Je valide mes informations" at bounding box center [490, 235] width 201 height 26
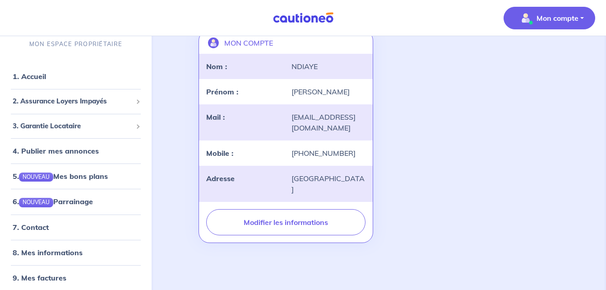
click at [574, 21] on p "Mon compte" at bounding box center [558, 18] width 42 height 11
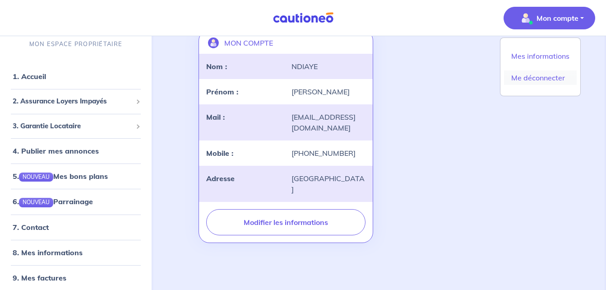
click at [534, 84] on link "Me déconnecter" at bounding box center [540, 77] width 73 height 14
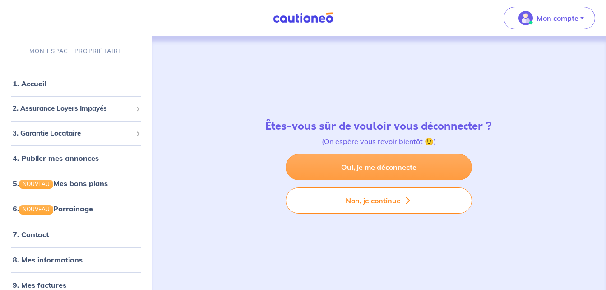
click at [445, 155] on link "Oui, je me déconnecte" at bounding box center [379, 167] width 186 height 26
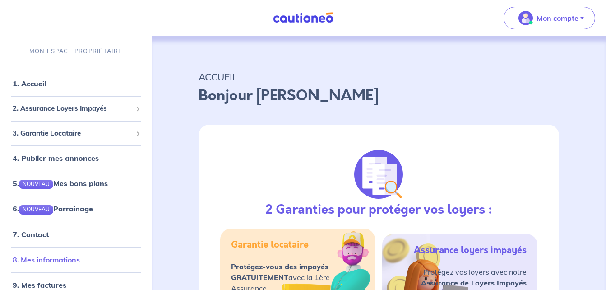
click at [65, 256] on link "8. Mes informations" at bounding box center [46, 259] width 67 height 9
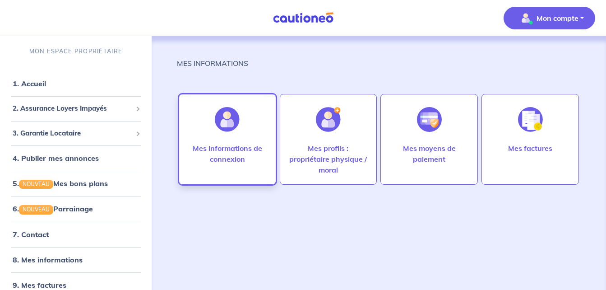
click at [226, 143] on p "Mes informations de connexion" at bounding box center [227, 154] width 79 height 22
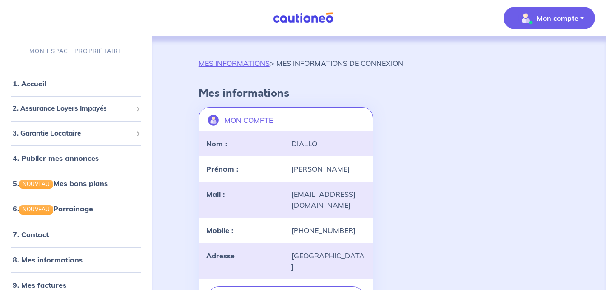
click at [543, 13] on p "Mon compte" at bounding box center [558, 18] width 42 height 11
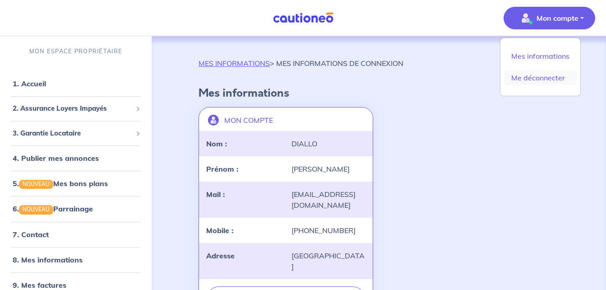
click at [525, 76] on link "Me déconnecter" at bounding box center [540, 77] width 73 height 14
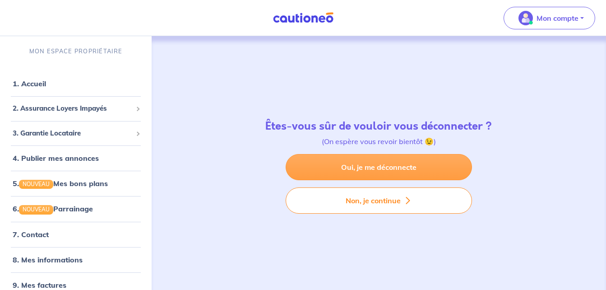
click at [397, 167] on link "Oui, je me déconnecte" at bounding box center [379, 167] width 186 height 26
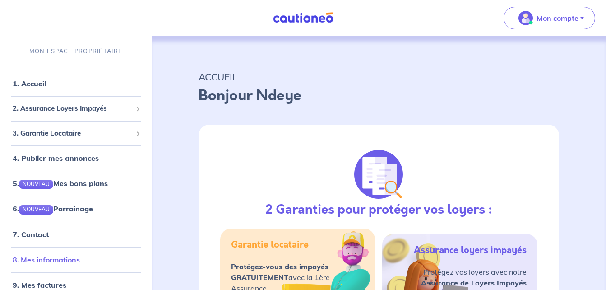
click at [39, 264] on link "8. Mes informations" at bounding box center [46, 259] width 67 height 9
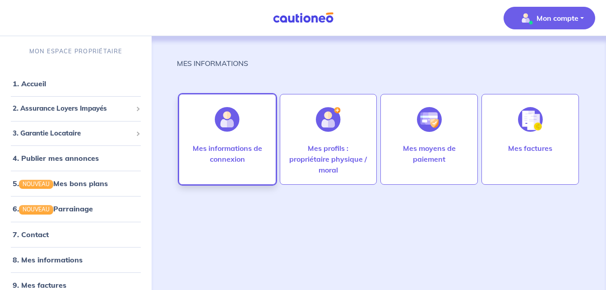
click at [199, 149] on p "Mes informations de connexion" at bounding box center [227, 154] width 79 height 22
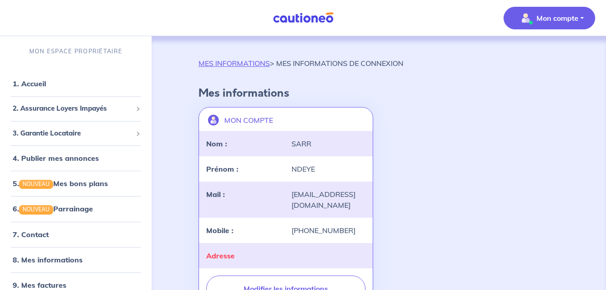
click at [254, 250] on div "Adresse" at bounding box center [243, 255] width 85 height 11
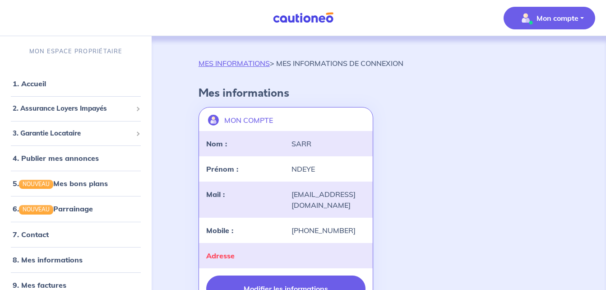
click at [253, 280] on button "Modifier les informations" at bounding box center [286, 288] width 160 height 26
select select "SN"
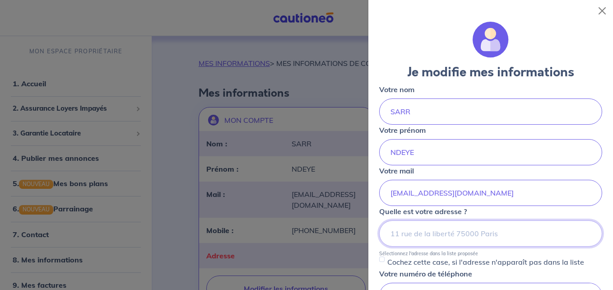
click at [416, 241] on input at bounding box center [490, 233] width 223 height 26
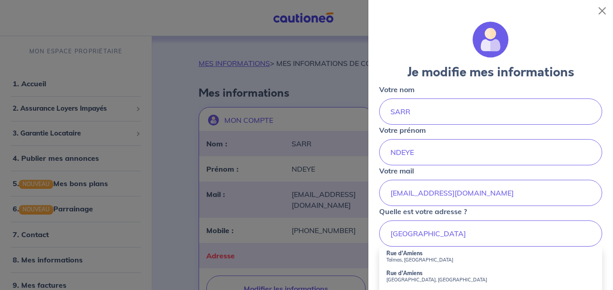
click at [410, 258] on small "Talmas, [GEOGRAPHIC_DATA]" at bounding box center [490, 259] width 208 height 6
type input "[GEOGRAPHIC_DATA], [GEOGRAPHIC_DATA]"
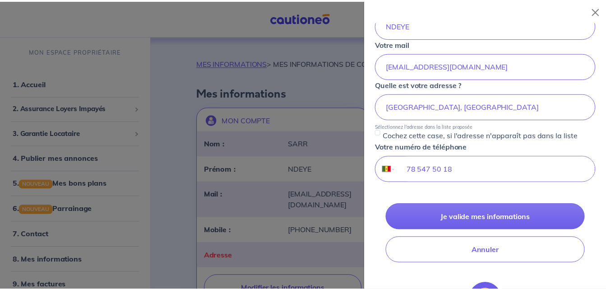
scroll to position [144, 0]
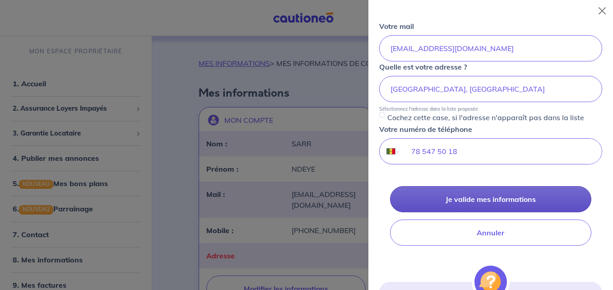
click at [481, 190] on button "Je valide mes informations" at bounding box center [490, 199] width 201 height 26
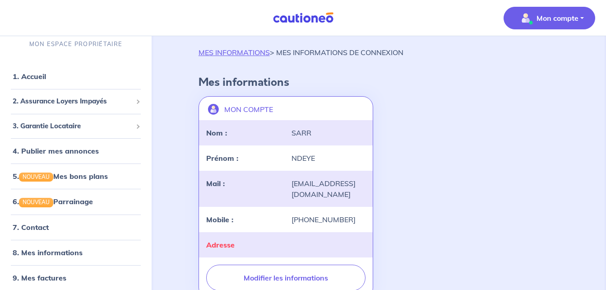
scroll to position [12, 0]
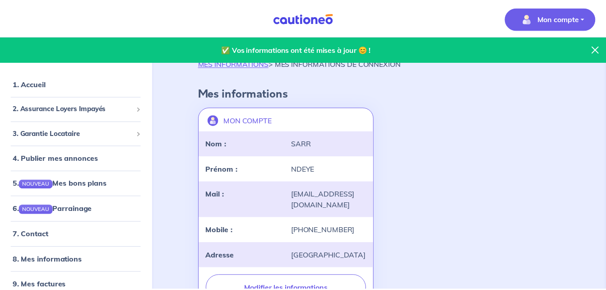
scroll to position [12, 0]
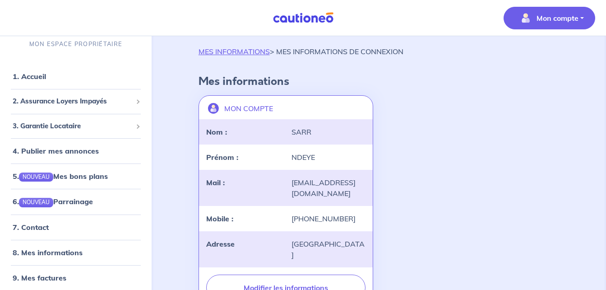
click at [488, 71] on div "MES INFORMATIONS > MES INFORMATIONS DE CONNEXION Mes informations MON COMPTE la…" at bounding box center [379, 179] width 404 height 266
drag, startPoint x: 565, startPoint y: 34, endPoint x: 567, endPoint y: 20, distance: 14.2
click at [568, 21] on div "Mon compte MON ESPACE PROPRIÉTAIRE 1. Accueil 2. Assurance Loyers Impayés Sousc…" at bounding box center [303, 171] width 606 height 367
drag, startPoint x: 567, startPoint y: 20, endPoint x: 468, endPoint y: 17, distance: 99.3
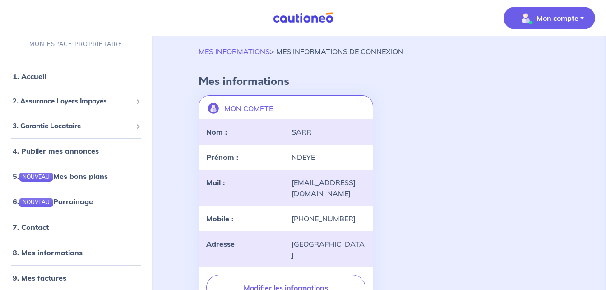
click at [468, 17] on nav "Mon compte MON ESPACE PROPRIÉTAIRE 1. Accueil 2. Assurance Loyers Impayés Sousc…" at bounding box center [303, 18] width 606 height 36
click at [531, 15] on img "button" at bounding box center [525, 18] width 14 height 14
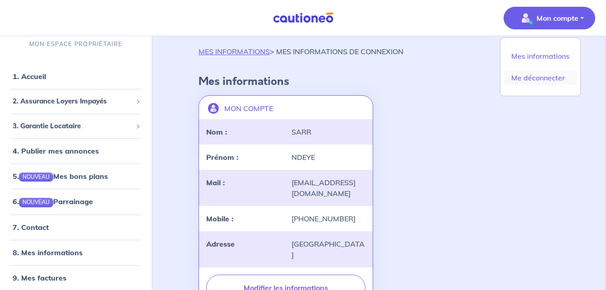
click at [523, 76] on link "Me déconnecter" at bounding box center [540, 77] width 73 height 14
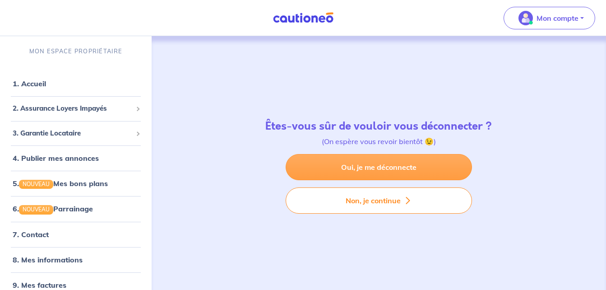
drag, startPoint x: 370, startPoint y: 167, endPoint x: 355, endPoint y: 165, distance: 14.6
click at [355, 165] on link "Oui, je me déconnecte" at bounding box center [379, 167] width 186 height 26
